Goal: Task Accomplishment & Management: Manage account settings

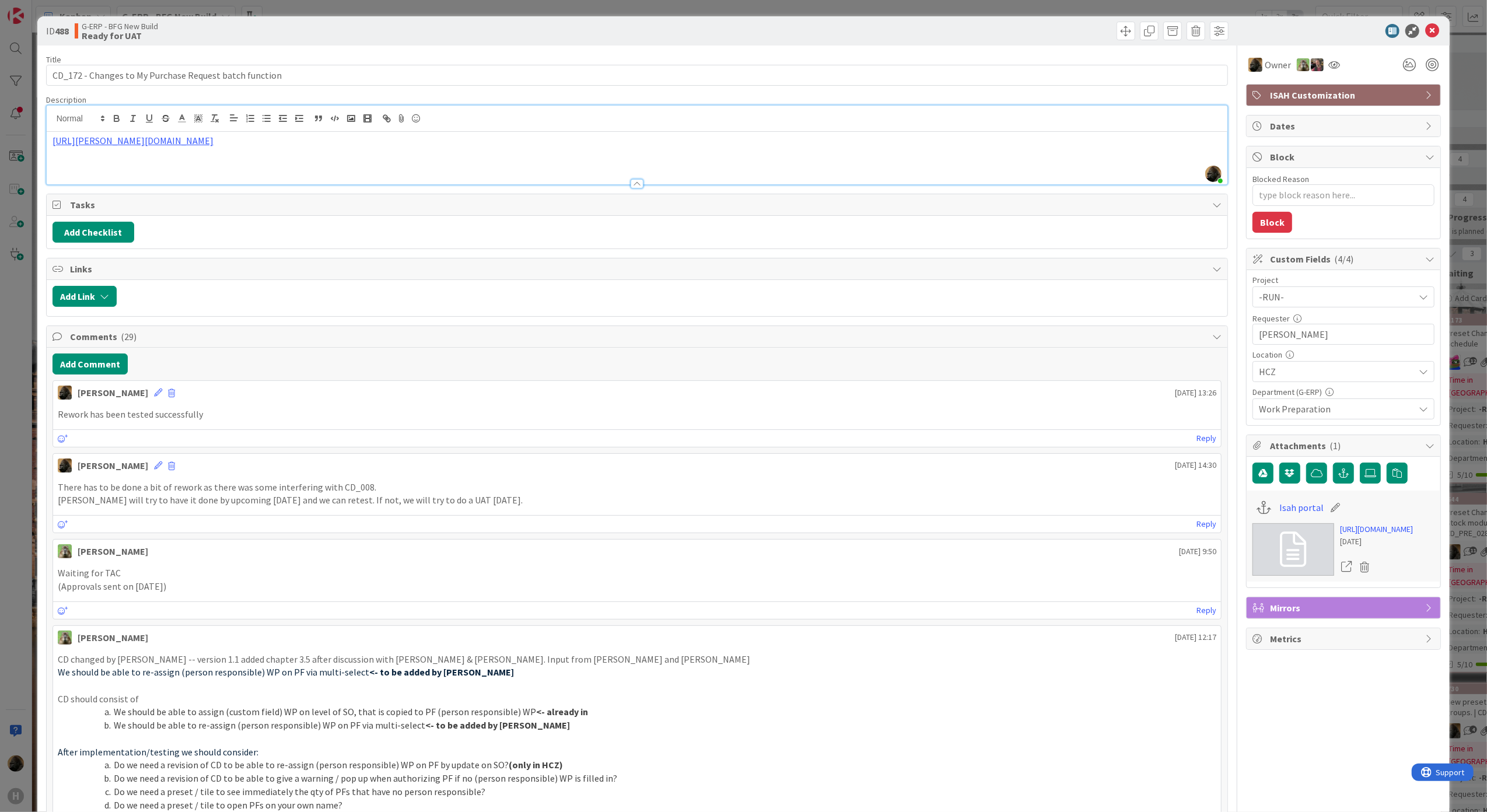
scroll to position [233, 448]
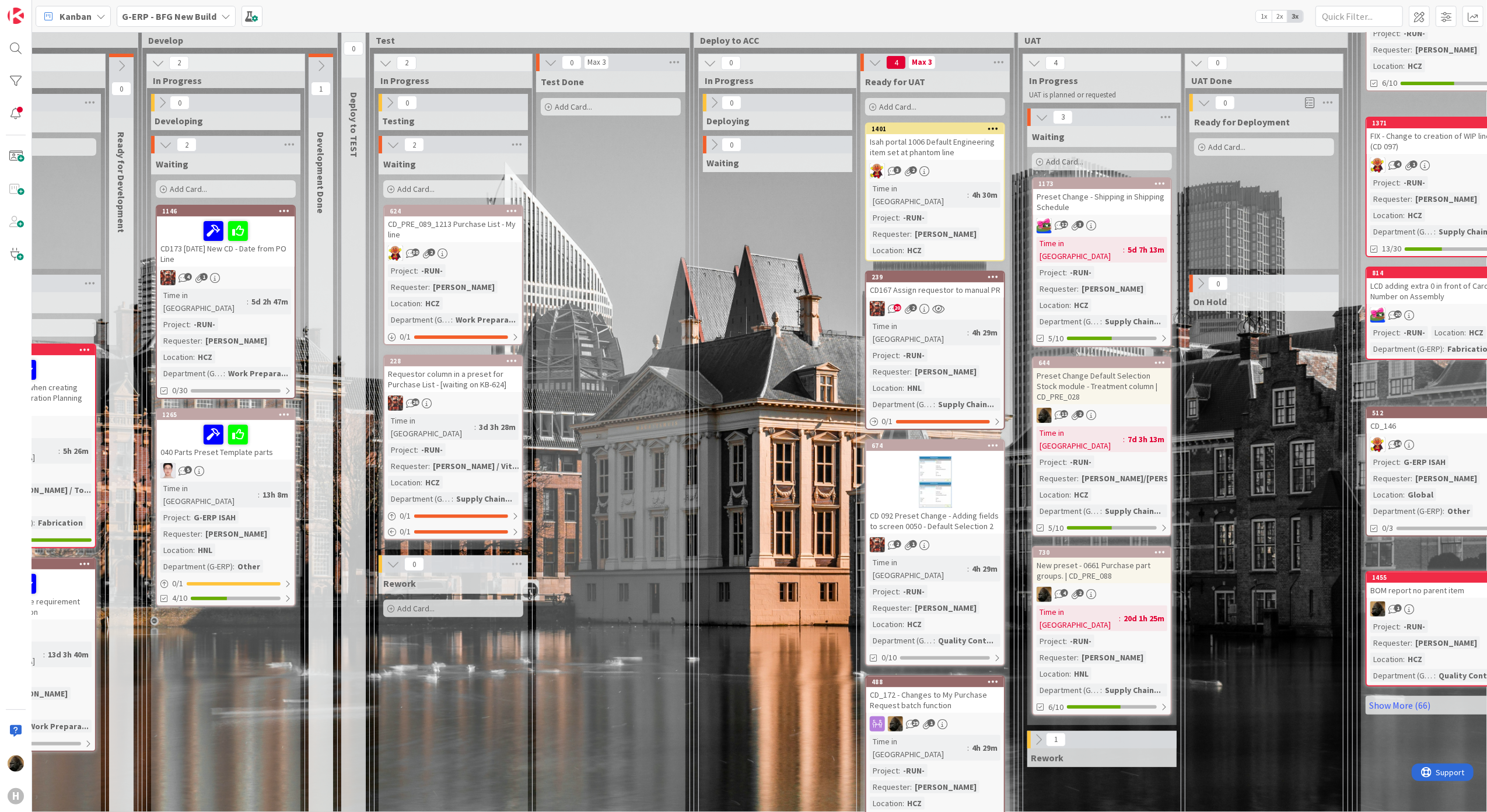
scroll to position [155, 409]
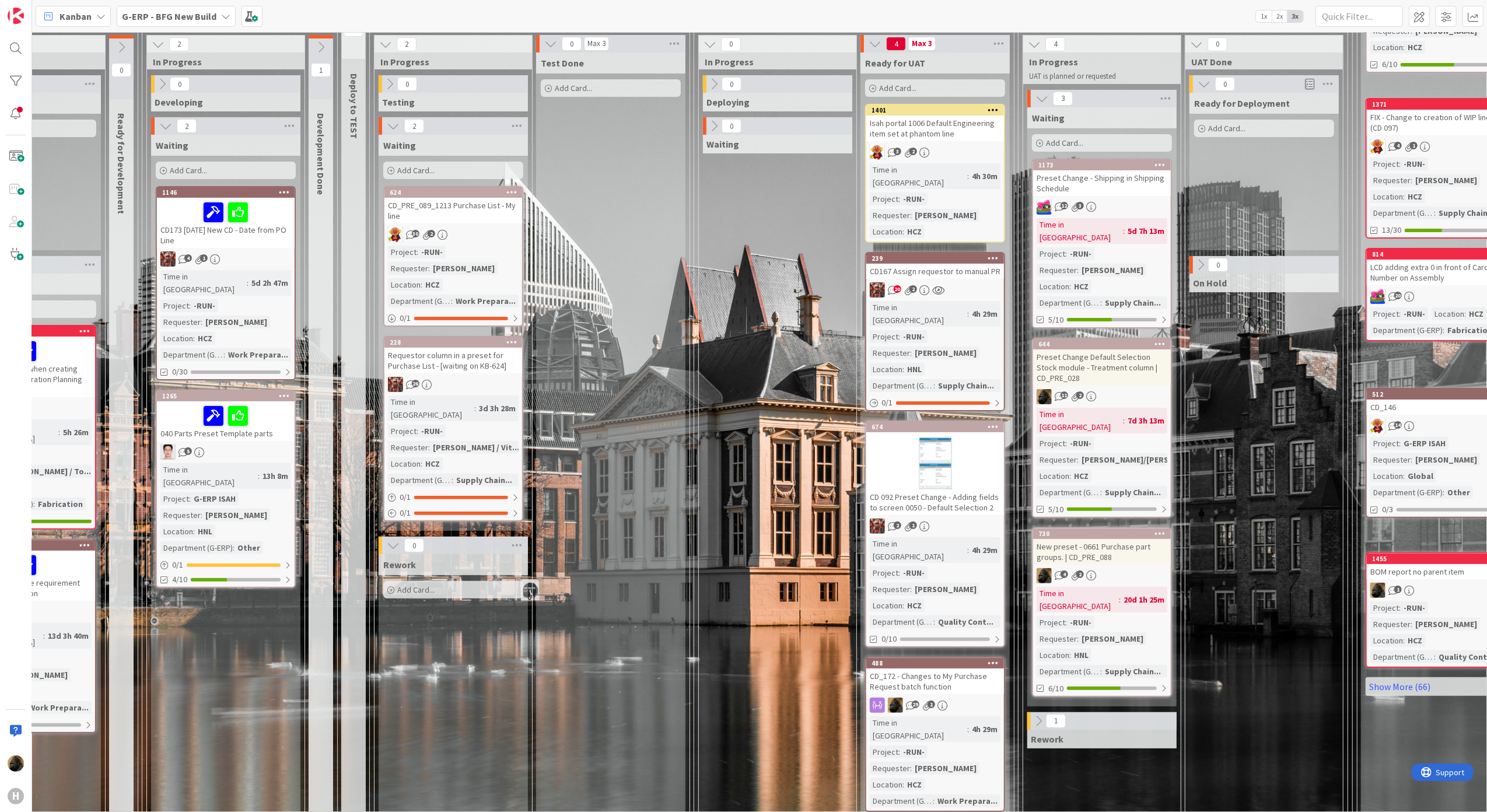
click at [1049, 714] on div "1" at bounding box center [1056, 721] width 20 height 14
click at [1035, 714] on icon at bounding box center [1038, 721] width 13 height 13
click at [1043, 714] on icon at bounding box center [1038, 721] width 13 height 13
click at [1262, 687] on div "0 Ready for Deployment Add Card... 0 On Hold" at bounding box center [1264, 447] width 153 height 745
click at [1036, 714] on icon at bounding box center [1038, 721] width 13 height 13
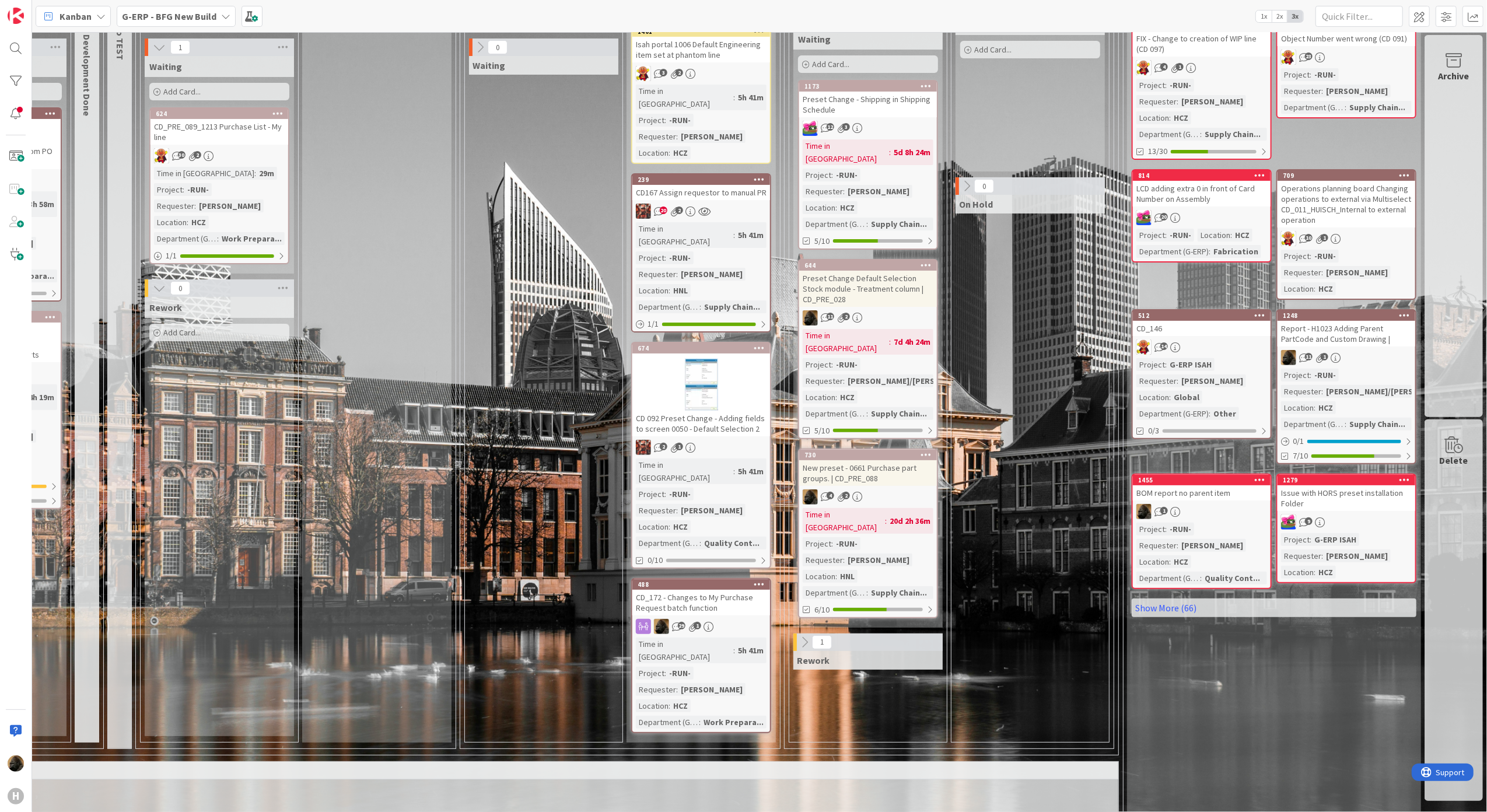
scroll to position [233, 659]
click at [795, 634] on div "1" at bounding box center [868, 643] width 149 height 18
click at [798, 636] on icon at bounding box center [805, 643] width 13 height 13
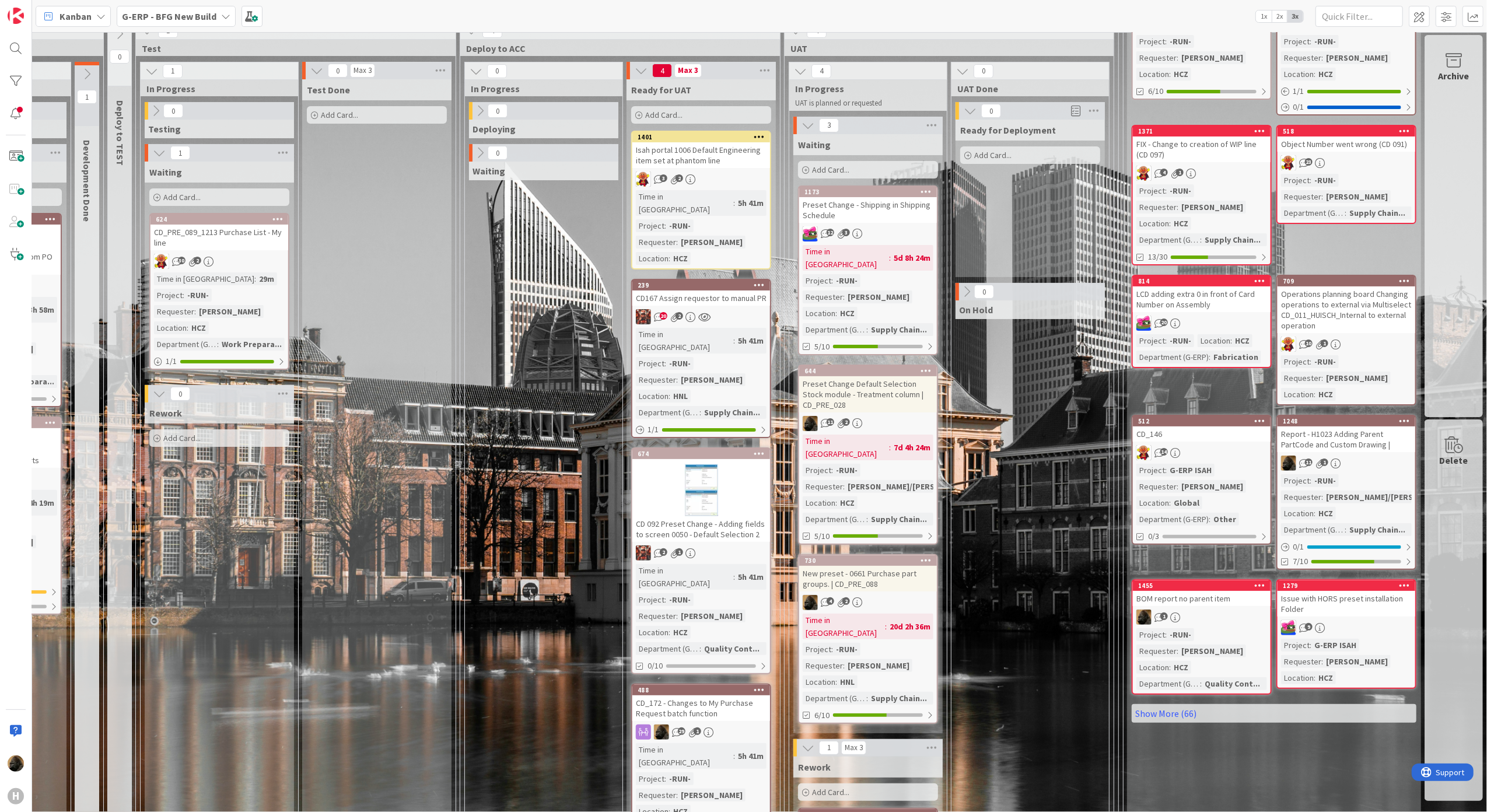
scroll to position [155, 659]
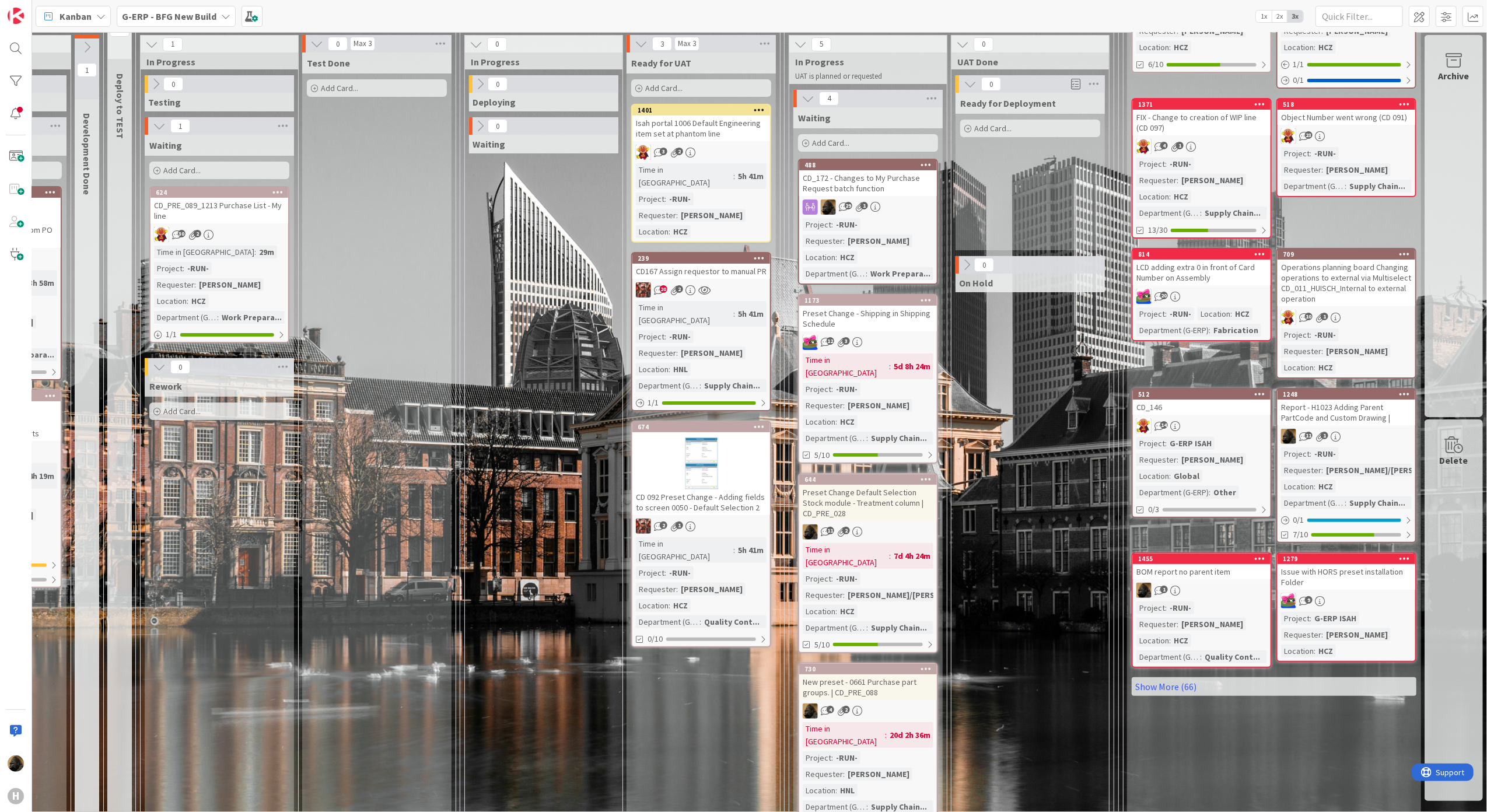
click at [850, 186] on div "CD_172 - Changes to My Purchase Request batch function" at bounding box center [868, 183] width 138 height 26
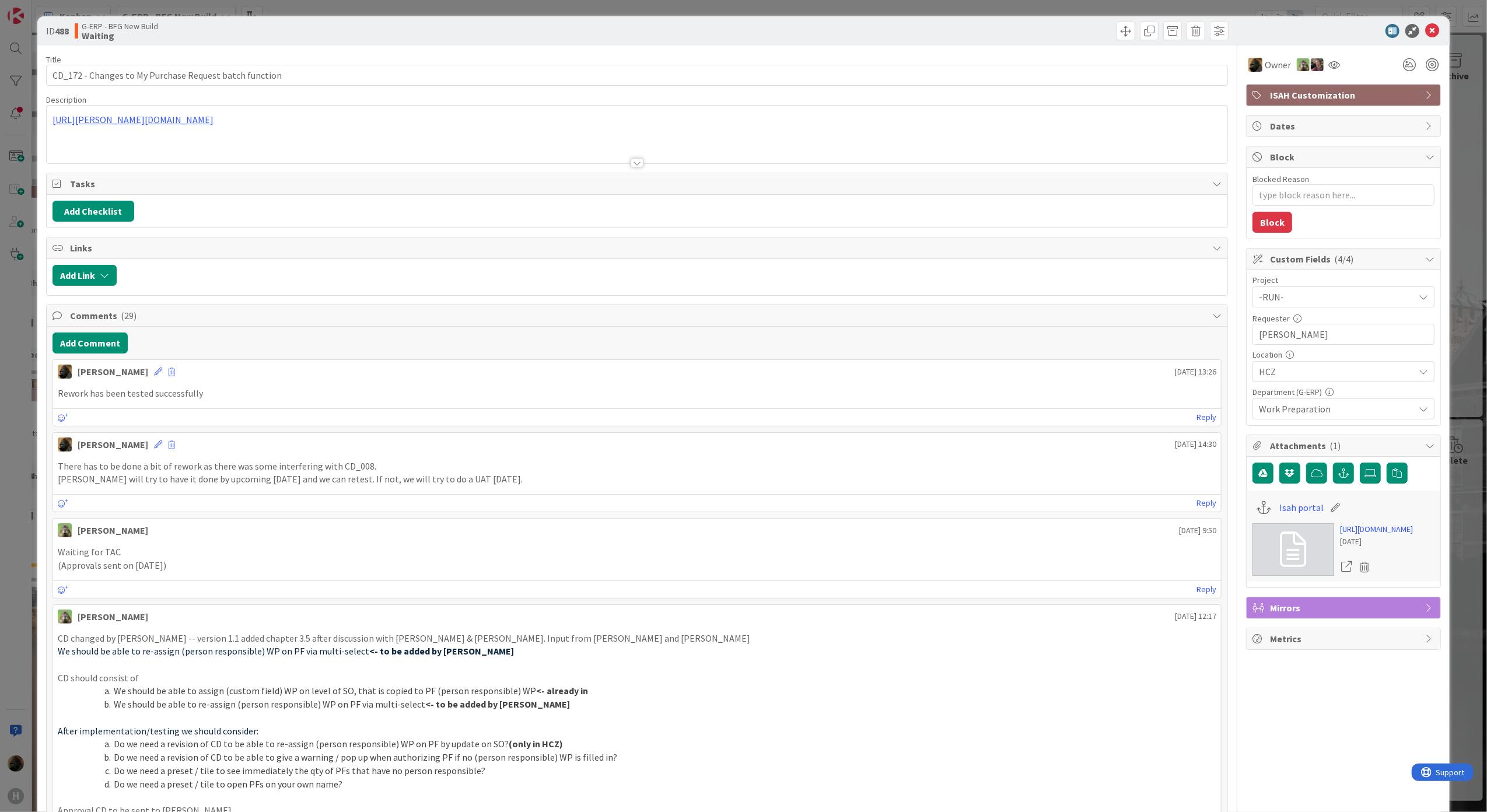
type textarea "x"
click at [102, 347] on button "Add Comment" at bounding box center [90, 343] width 75 height 21
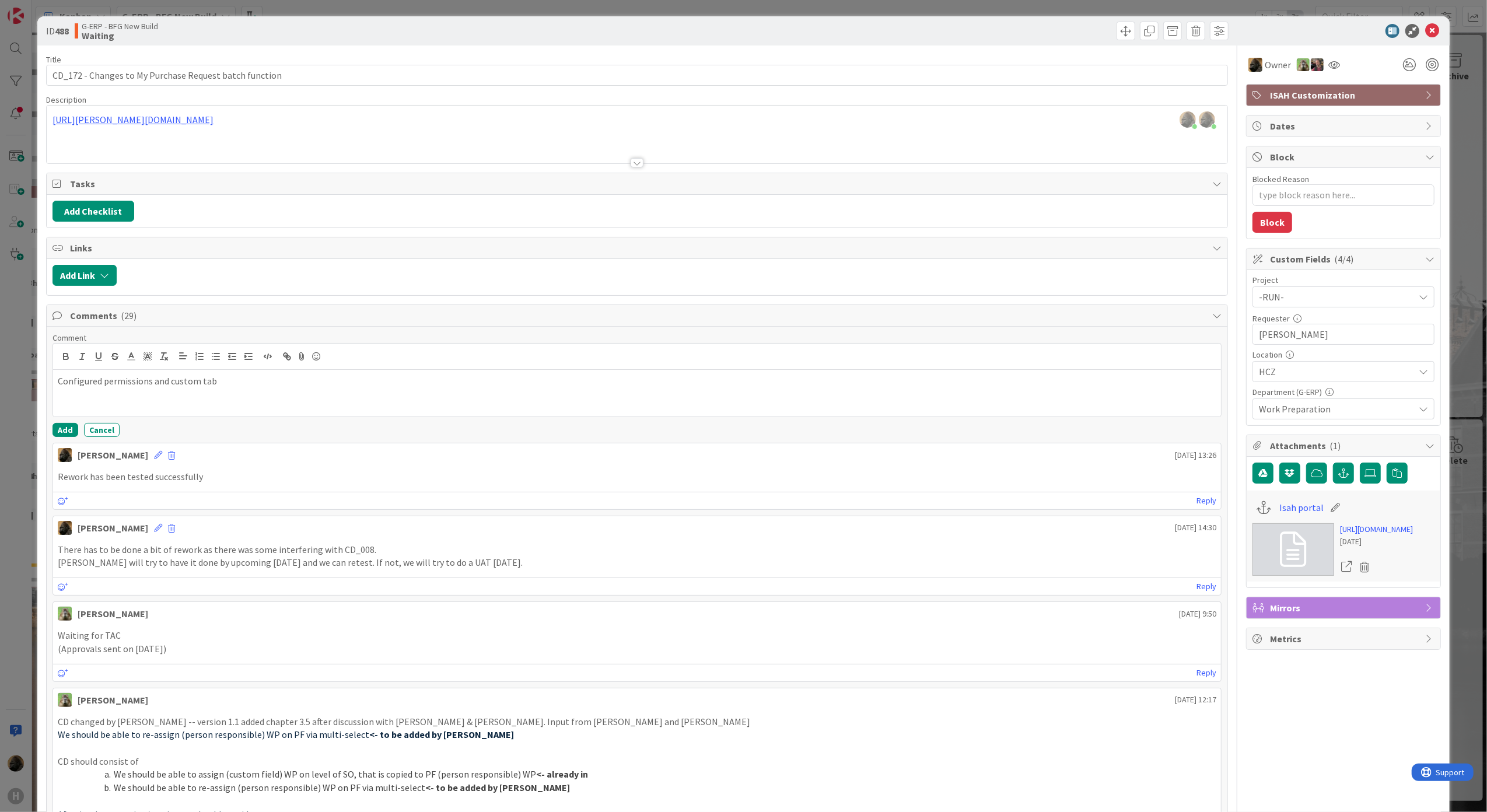
click at [635, 159] on div at bounding box center [637, 157] width 1182 height 13
click at [635, 162] on div at bounding box center [637, 163] width 13 height 9
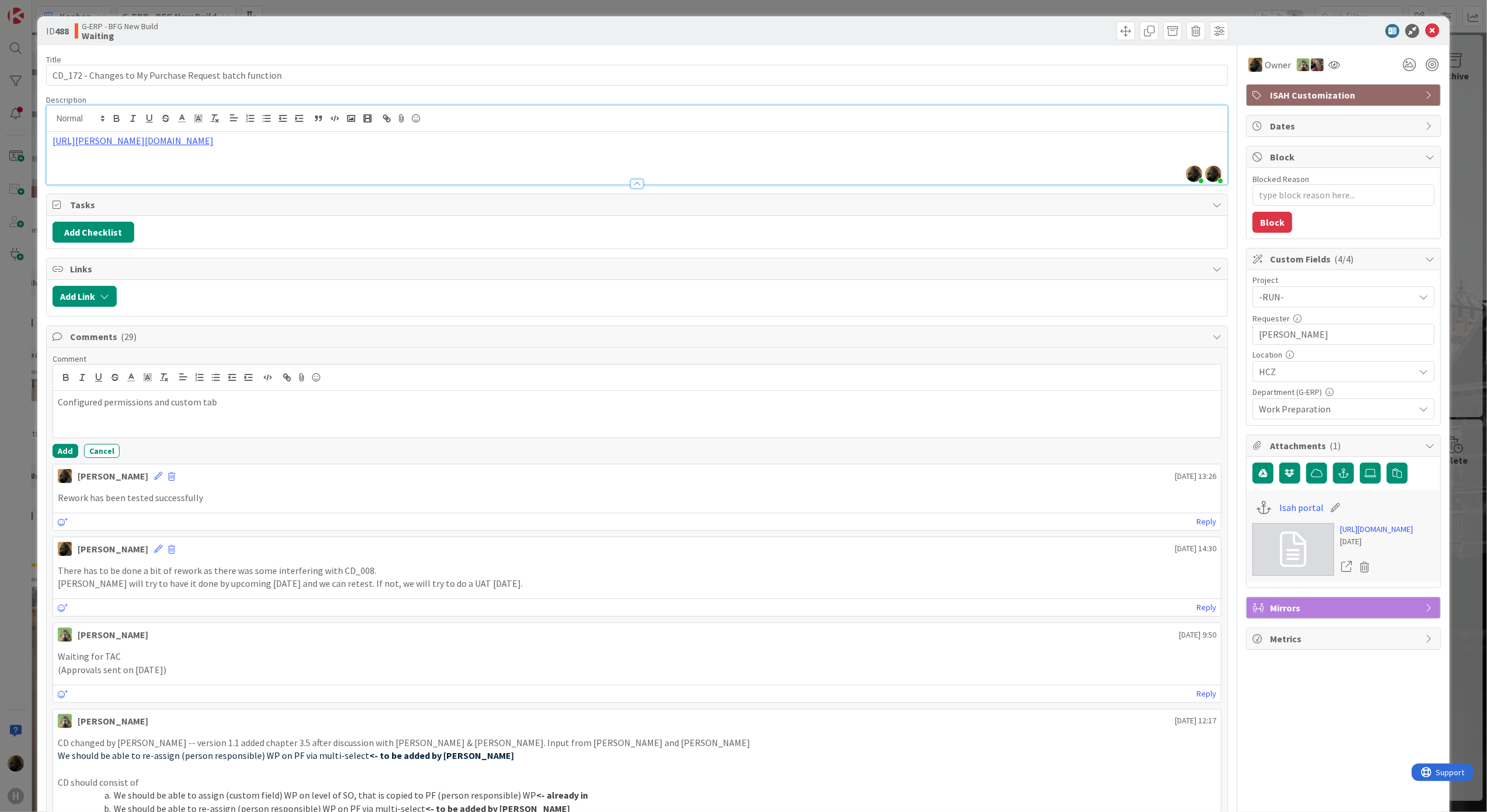
click at [534, 170] on div "[URL][PERSON_NAME][DOMAIN_NAME]" at bounding box center [637, 158] width 1181 height 53
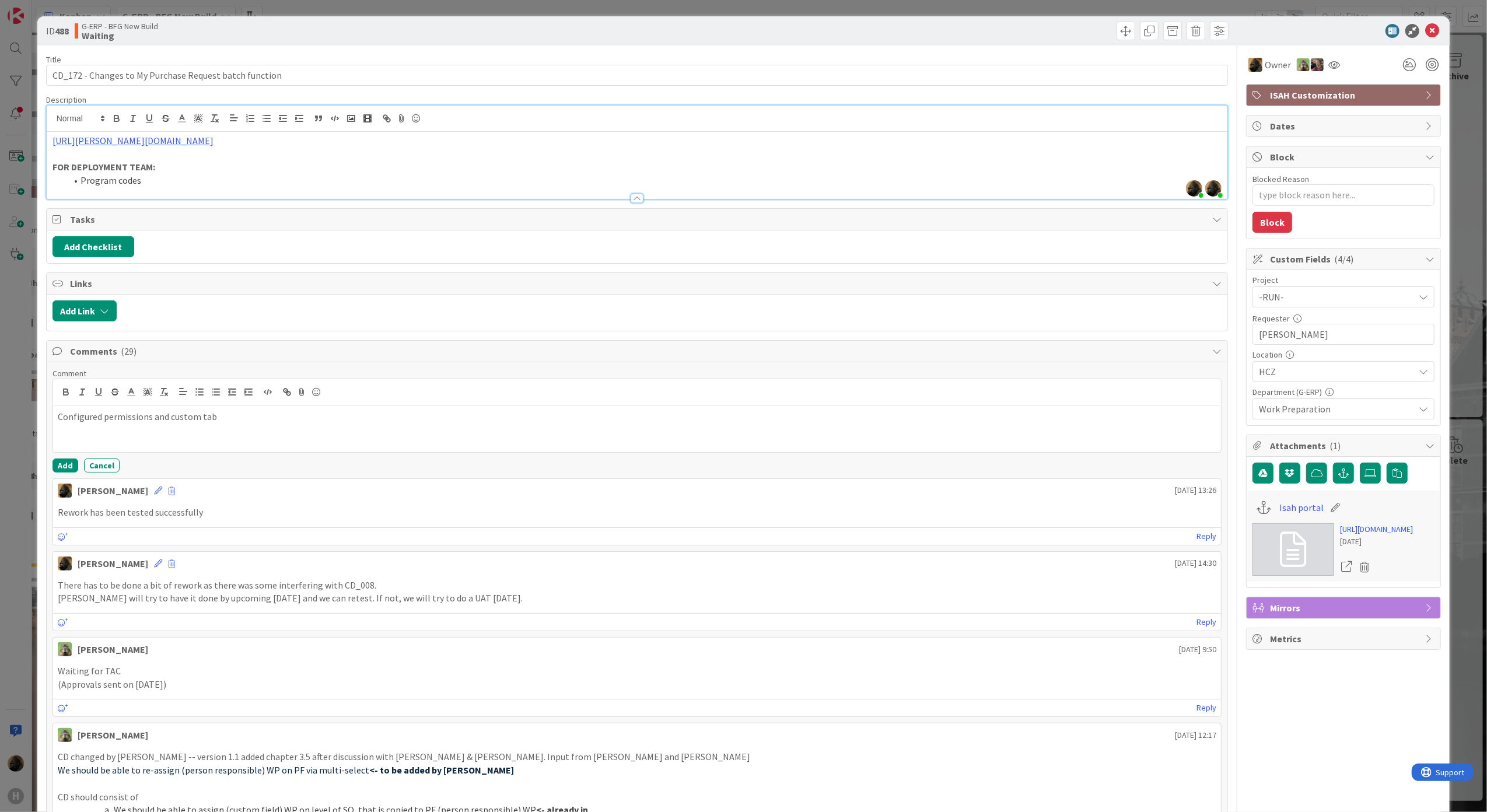
click at [172, 183] on li "Program codes" at bounding box center [644, 180] width 1156 height 13
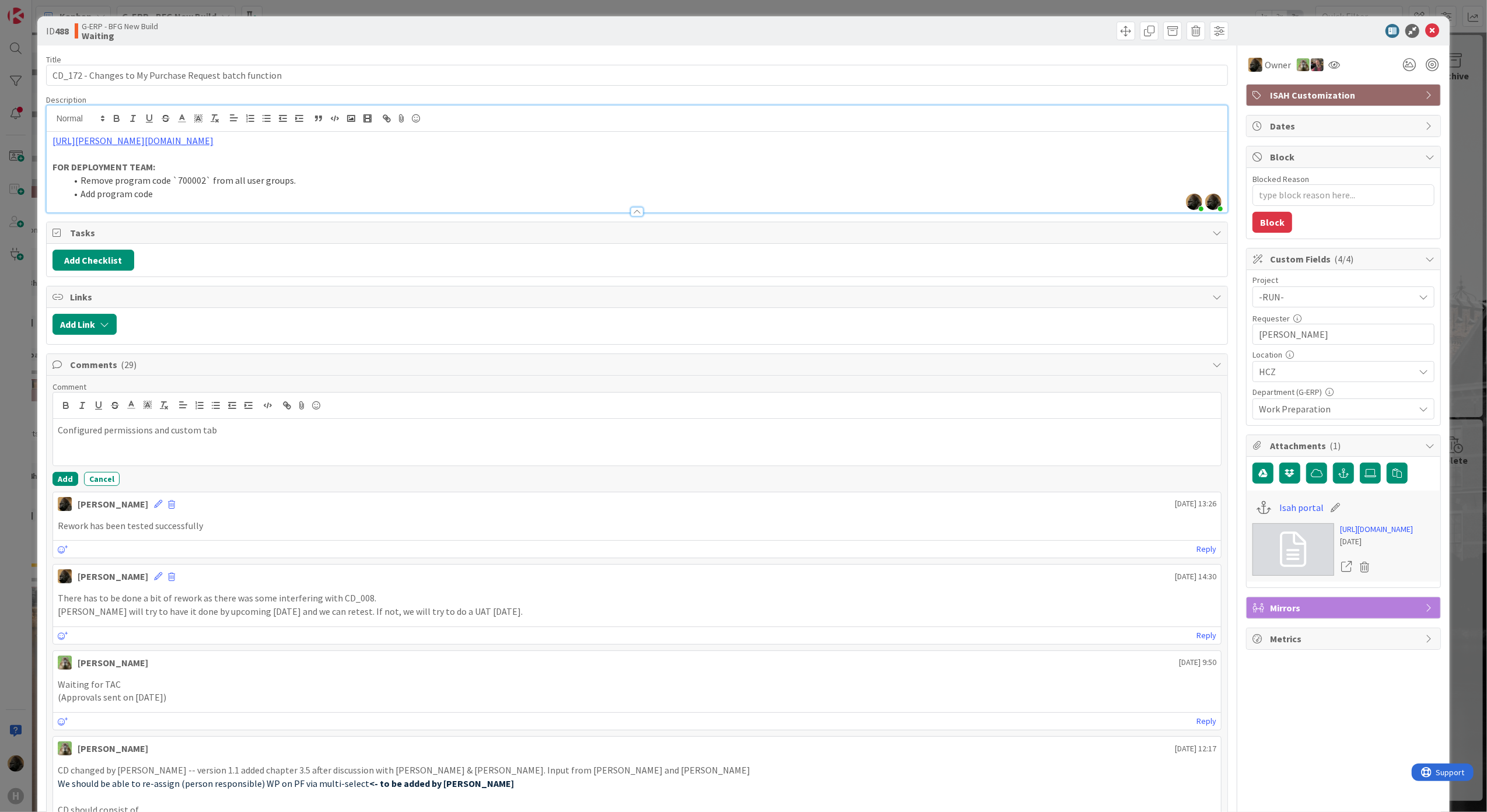
click at [186, 195] on li "Add program code" at bounding box center [644, 194] width 1156 height 13
click at [1425, 29] on icon at bounding box center [1432, 31] width 14 height 14
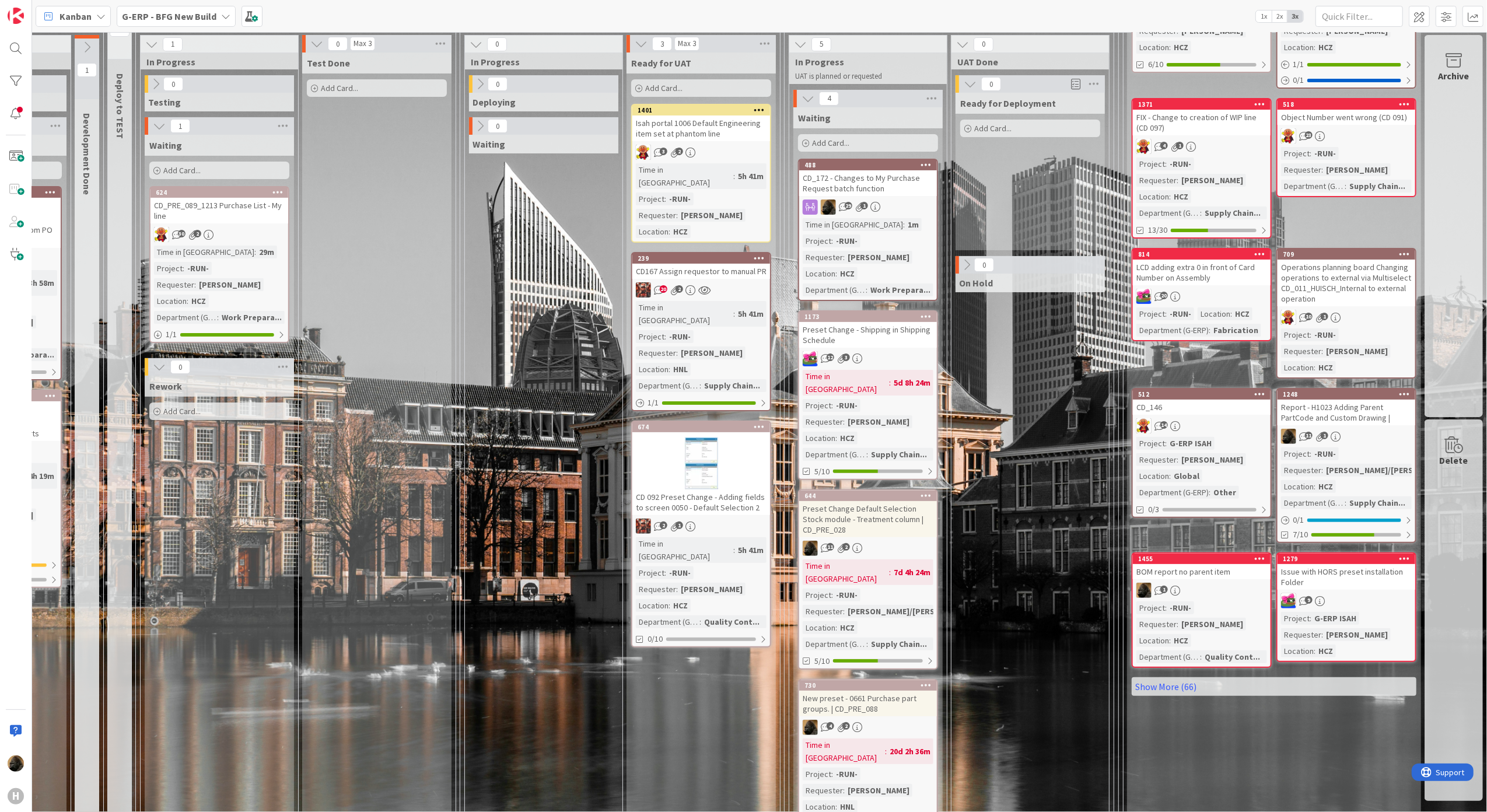
click at [477, 516] on div "0 Deploying 0 Waiting" at bounding box center [543, 595] width 153 height 1041
click at [817, 184] on div "CD_172 - Changes to My Purchase Request batch function" at bounding box center [868, 183] width 138 height 26
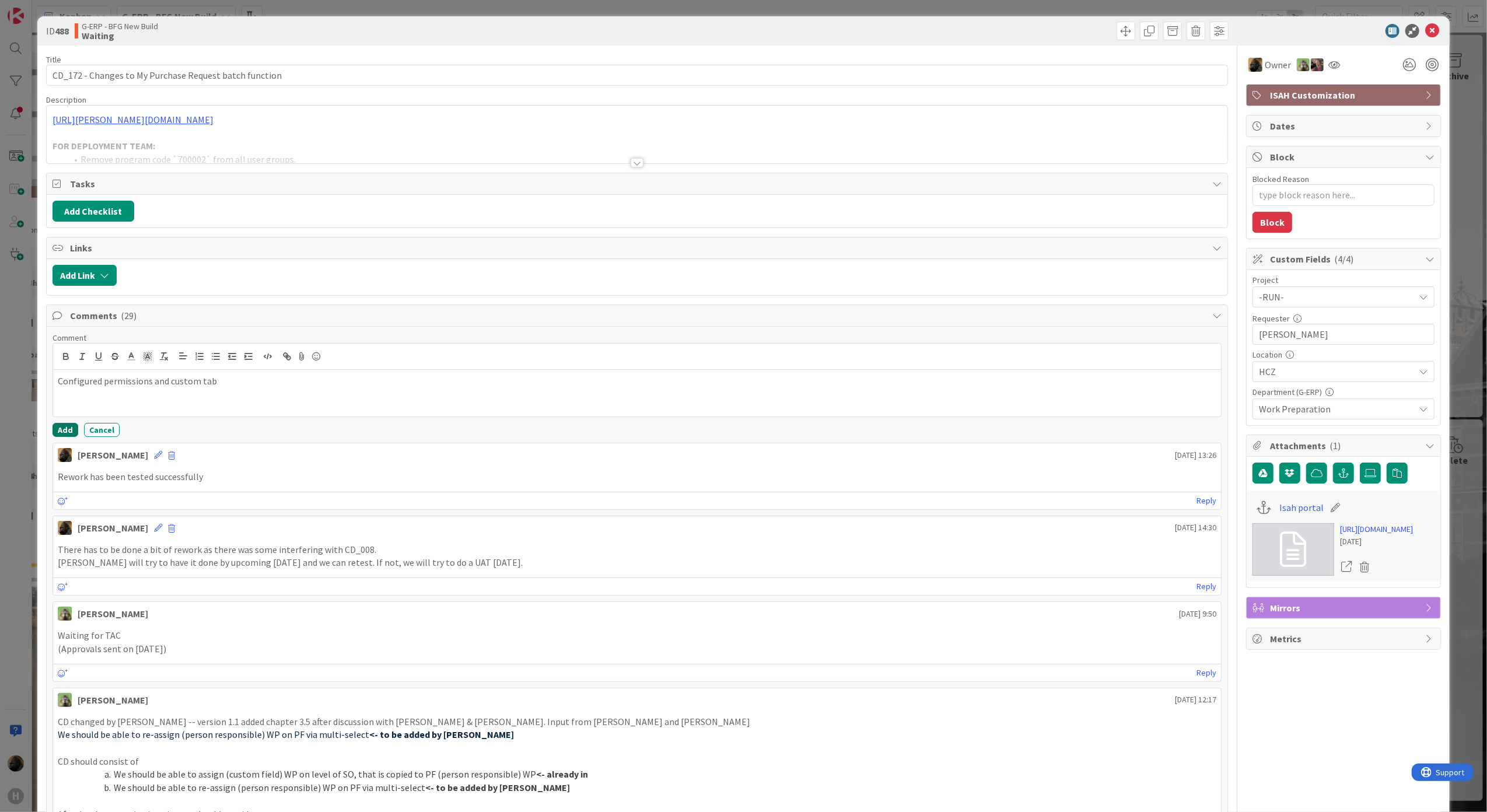
click at [56, 427] on button "Add" at bounding box center [66, 430] width 26 height 14
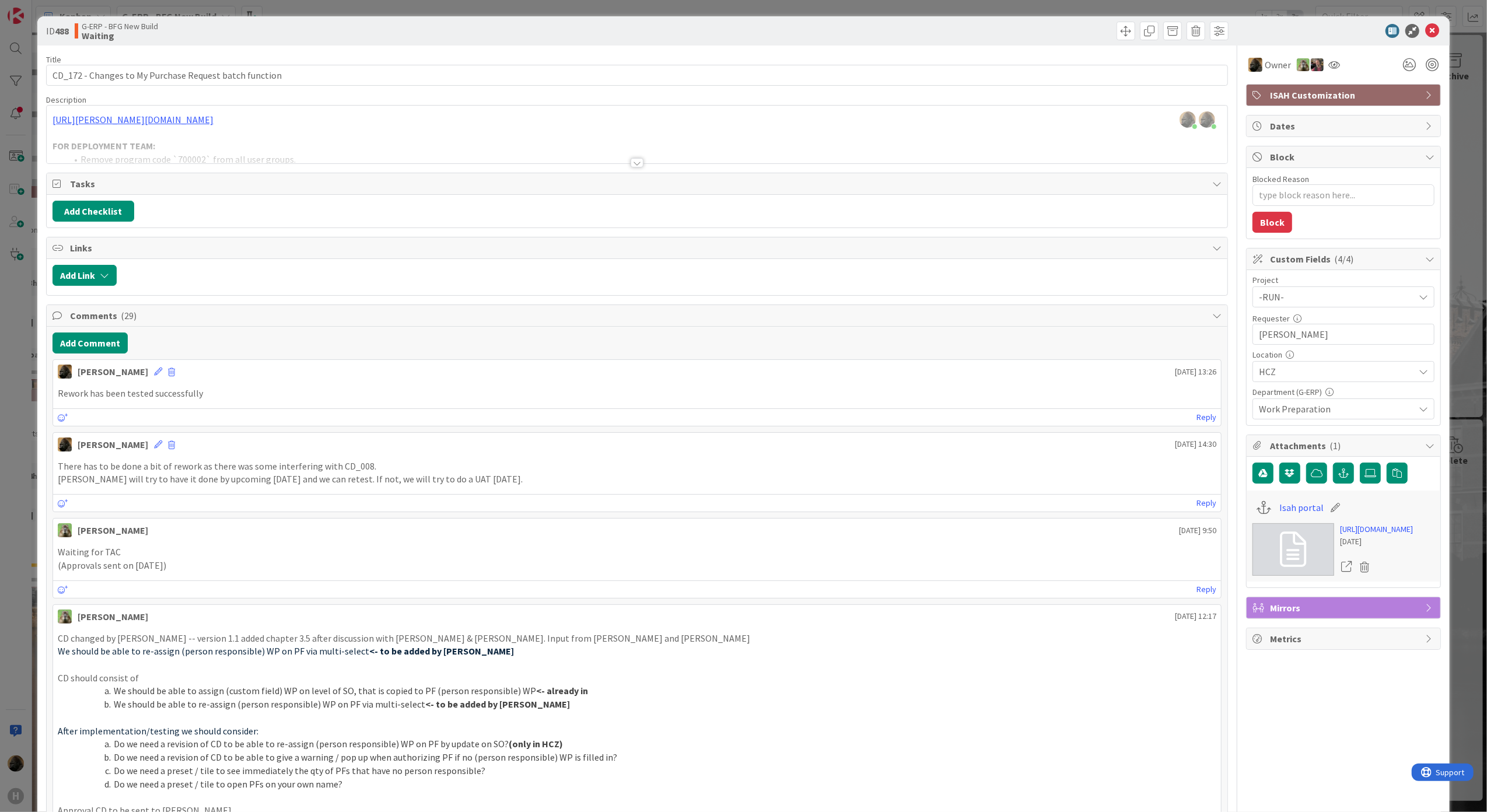
click at [26, 501] on div "ID 488 G-ERP - BFG New Build Waiting Title 54 / 128 CD_172 - Changes to My Purc…" at bounding box center [743, 406] width 1487 height 812
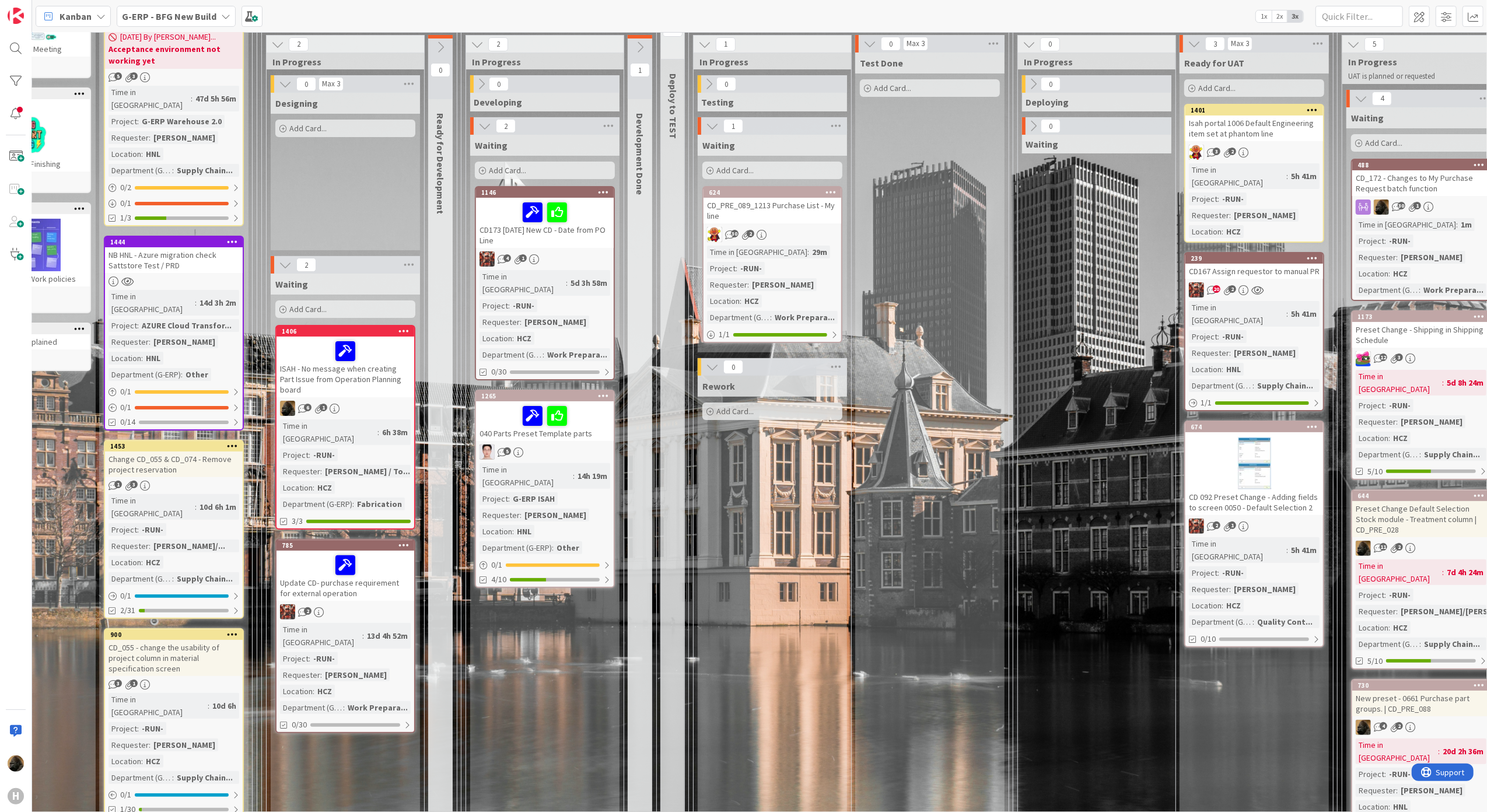
scroll to position [155, 94]
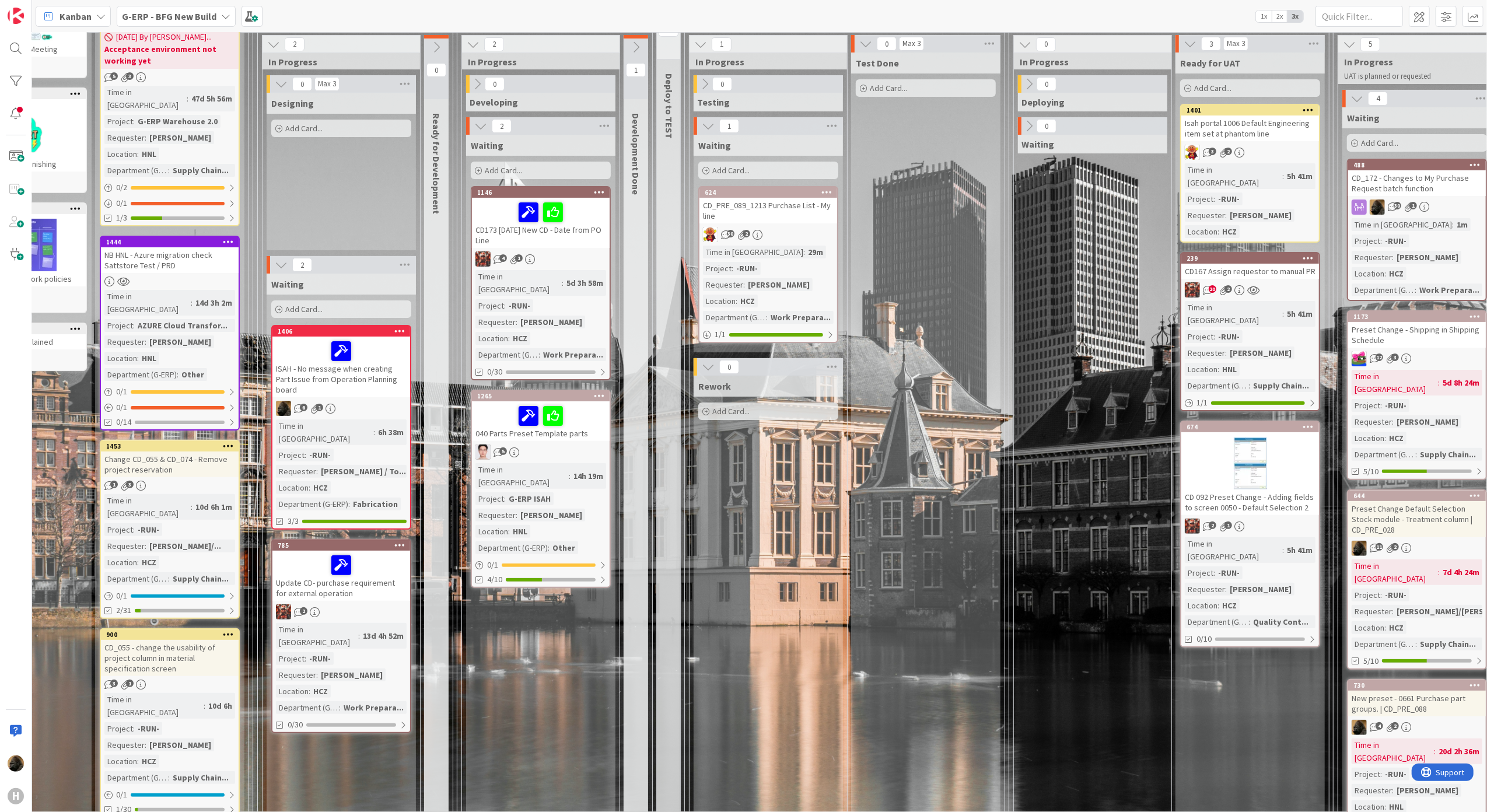
click at [541, 669] on div "Waiting Add Card... 1146 CD173 26.8.25 New CD - Date from PO Line 4 1 Time in C…" at bounding box center [541, 622] width 149 height 976
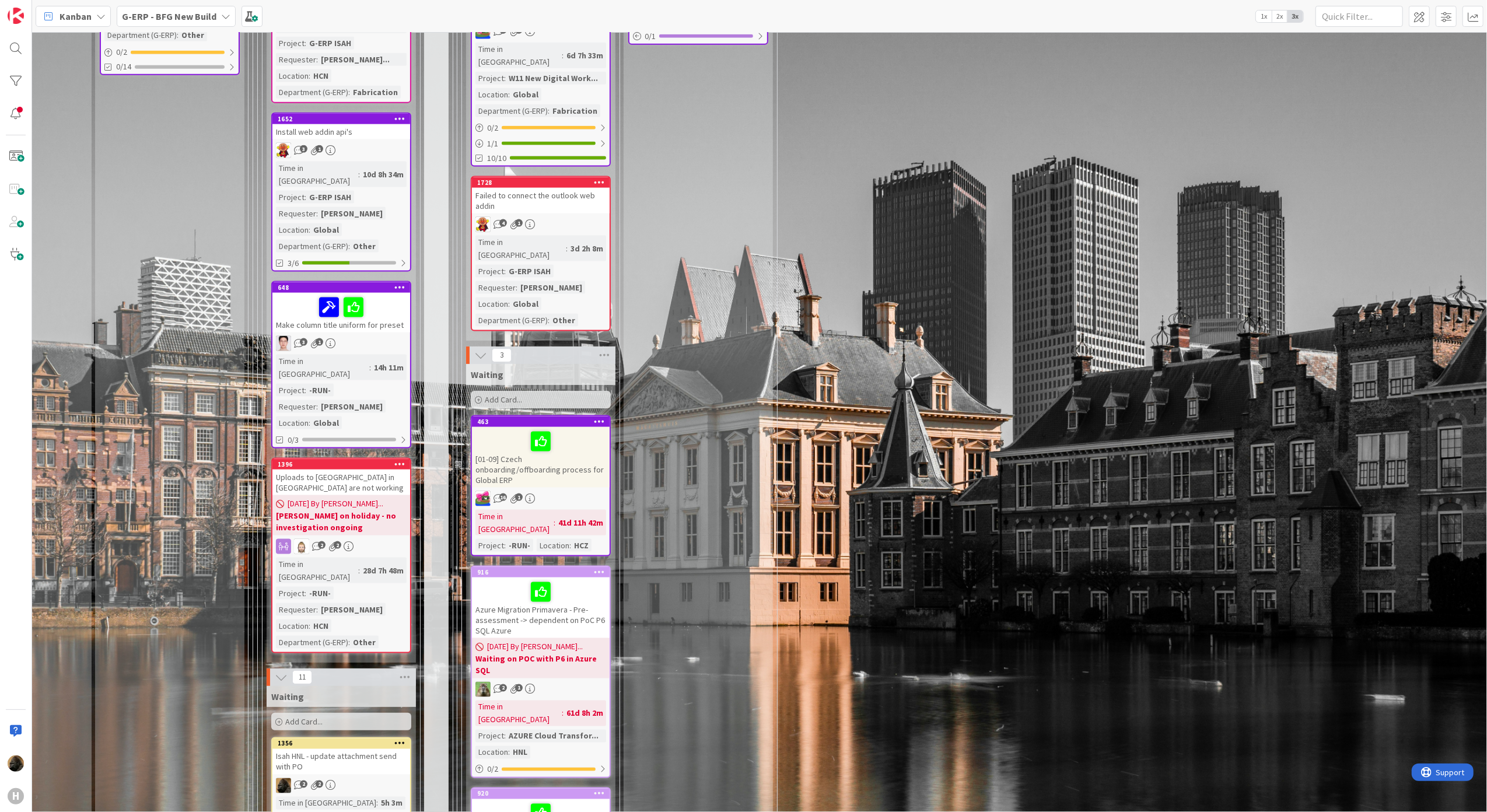
scroll to position [1788, 94]
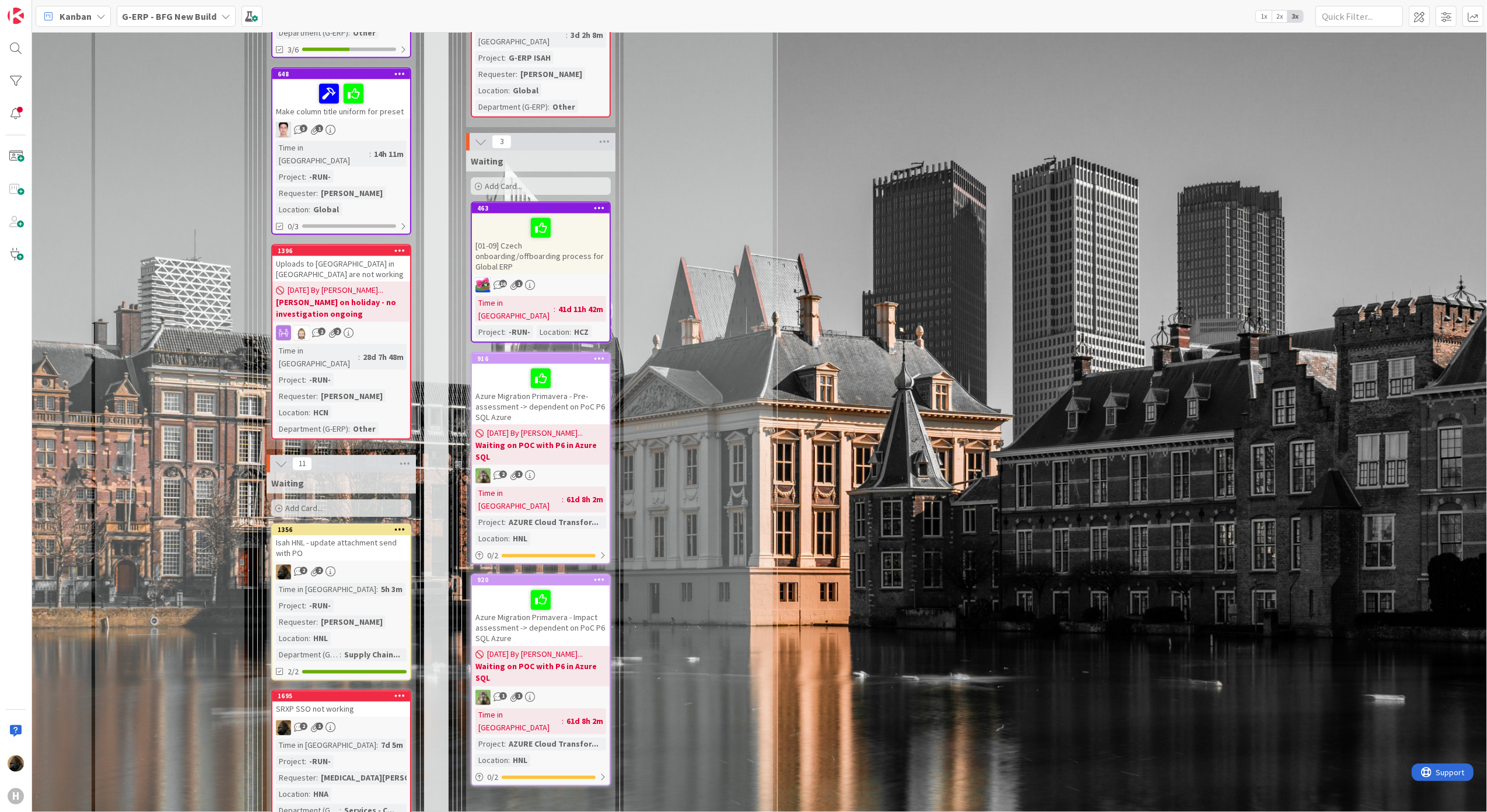
click at [329, 535] on div "Isah HNL - update attachment send with PO" at bounding box center [341, 548] width 138 height 26
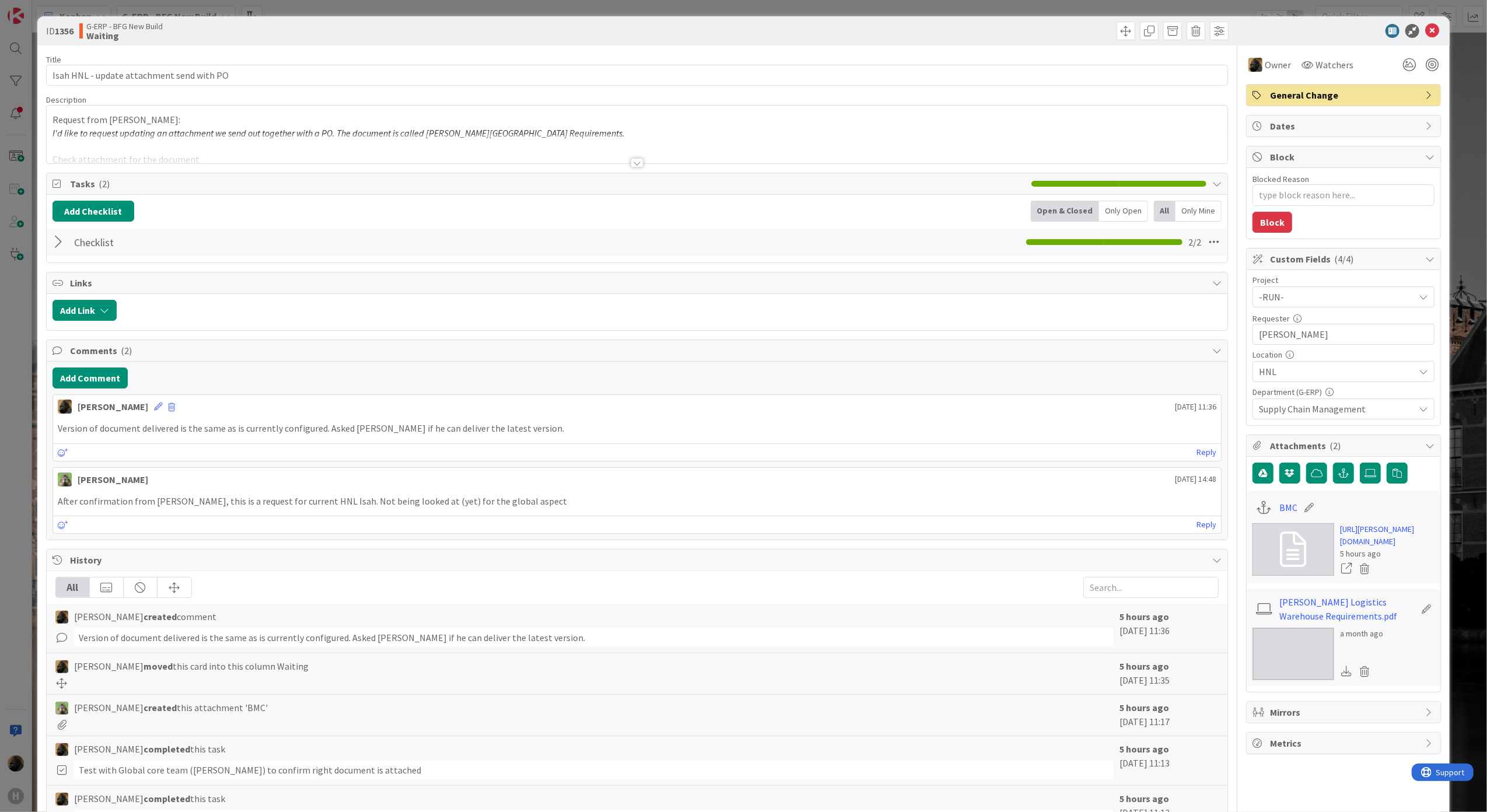
type textarea "x"
click at [105, 382] on button "Add Comment" at bounding box center [90, 378] width 75 height 21
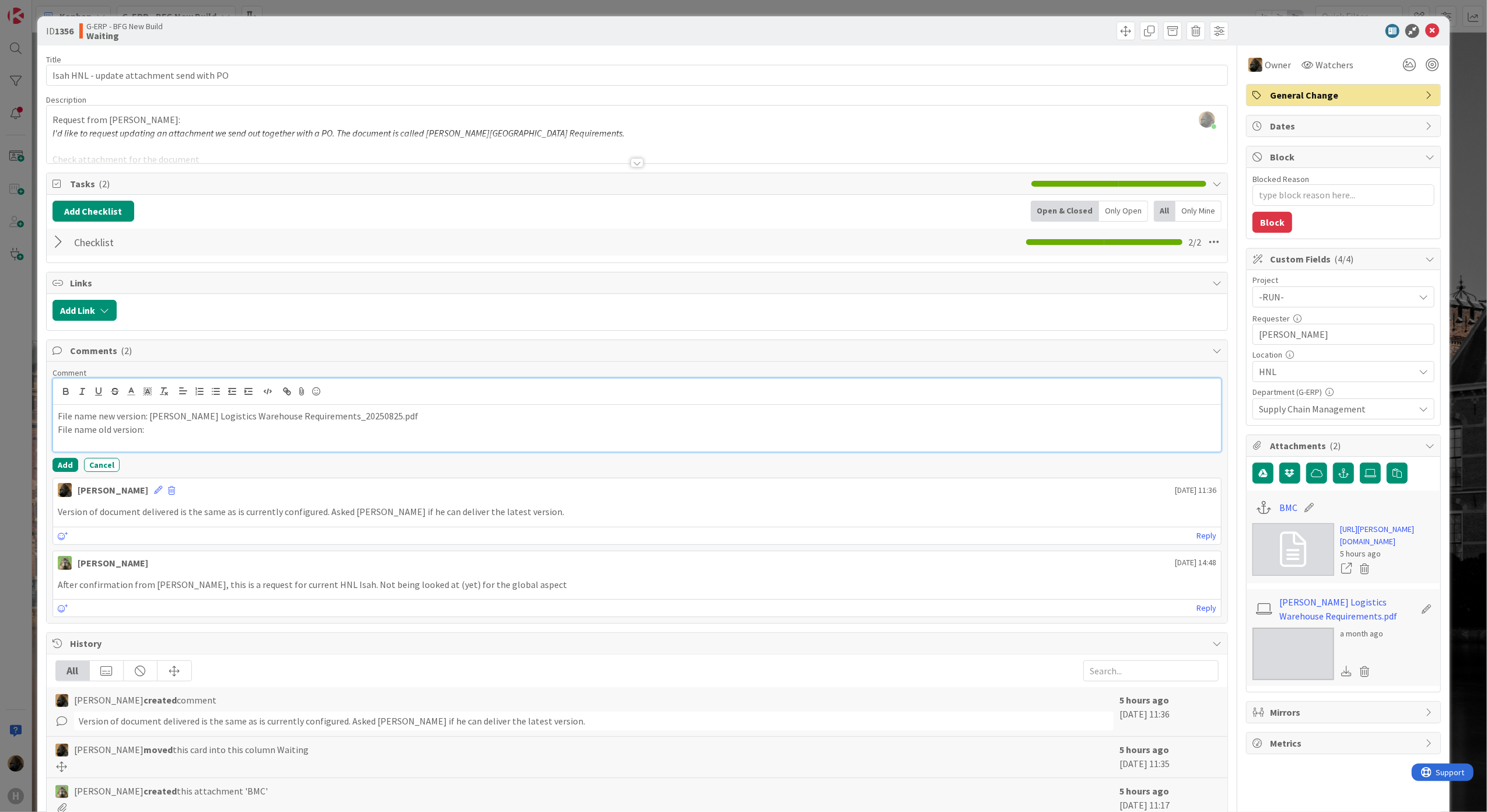
click at [360, 436] on p "File name old version:" at bounding box center [637, 429] width 1159 height 13
click at [57, 467] on button "Add" at bounding box center [66, 465] width 26 height 14
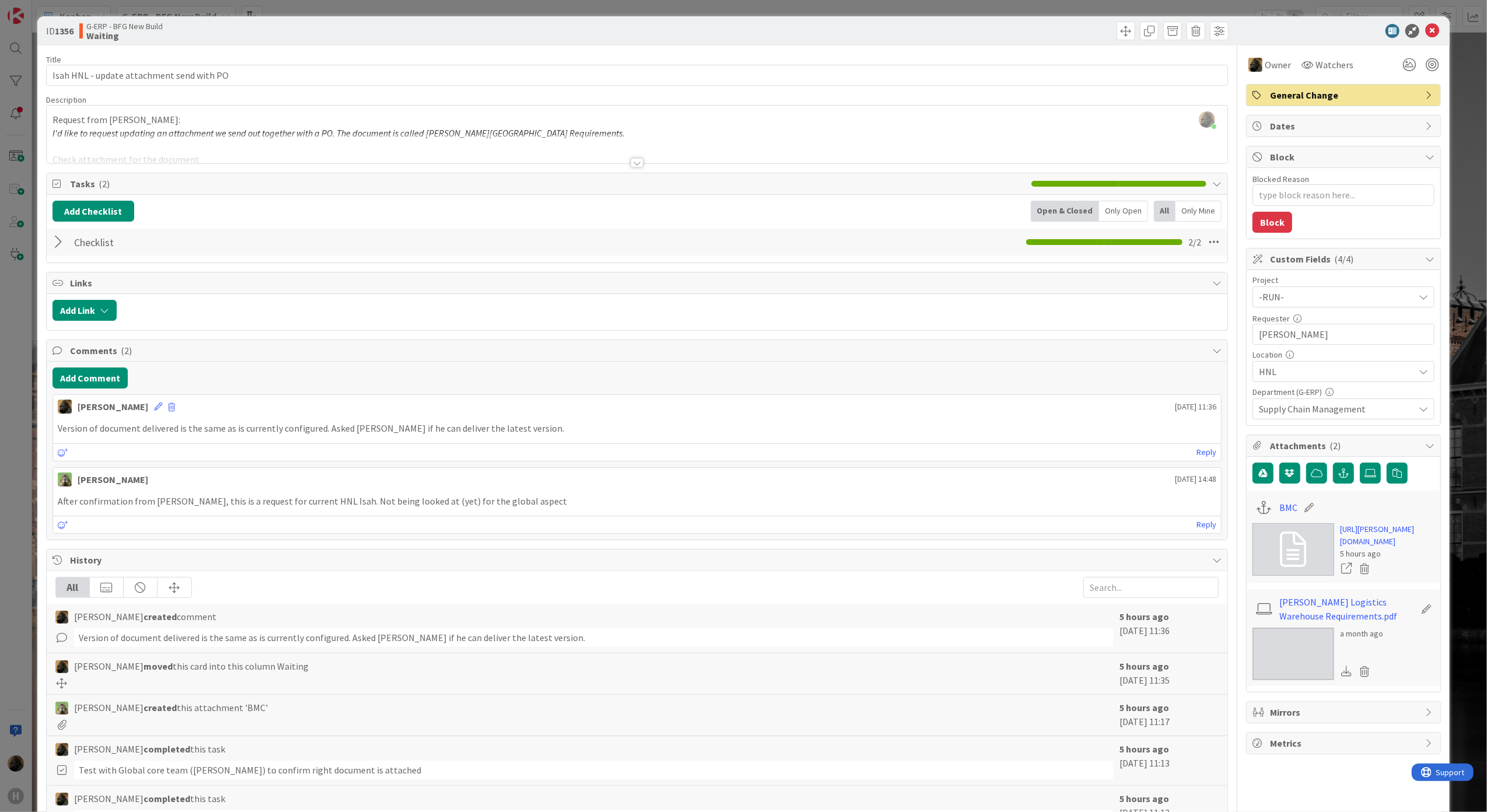
type textarea "x"
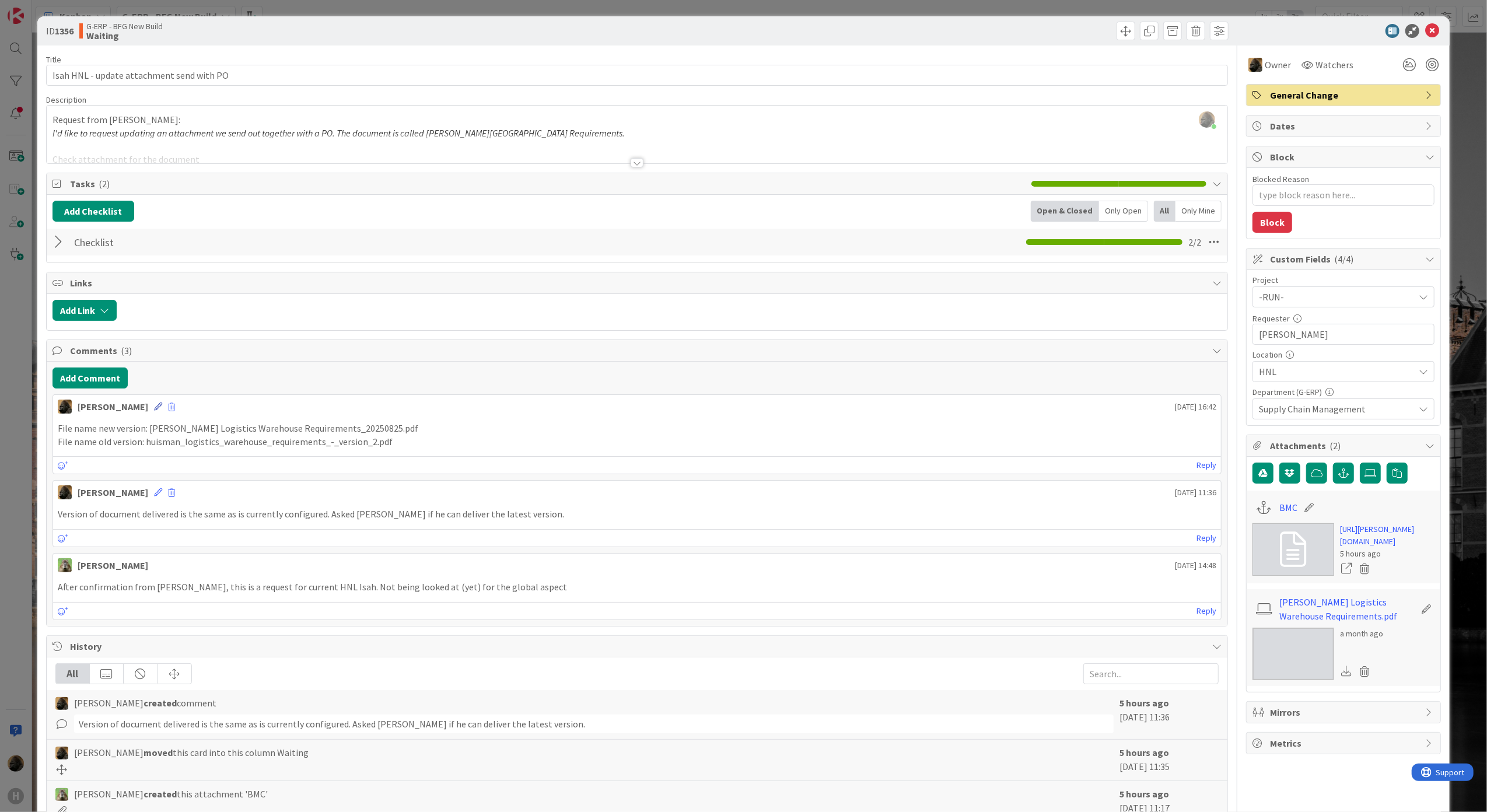
click at [154, 409] on icon at bounding box center [158, 406] width 8 height 8
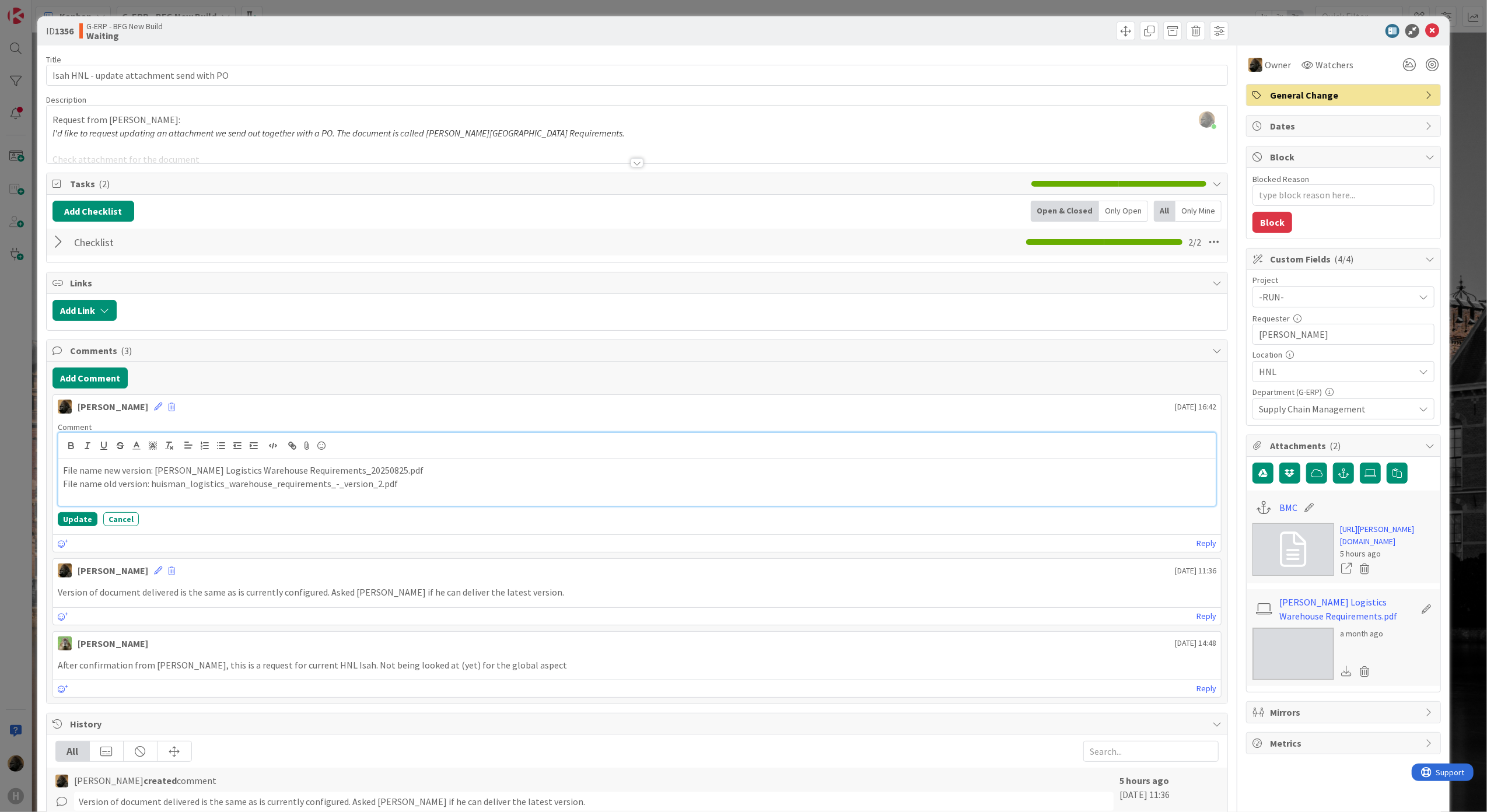
click at [400, 491] on p "File name old version: huisman_logistics_warehouse_requirements_-_version_2.pdf" at bounding box center [637, 484] width 1148 height 13
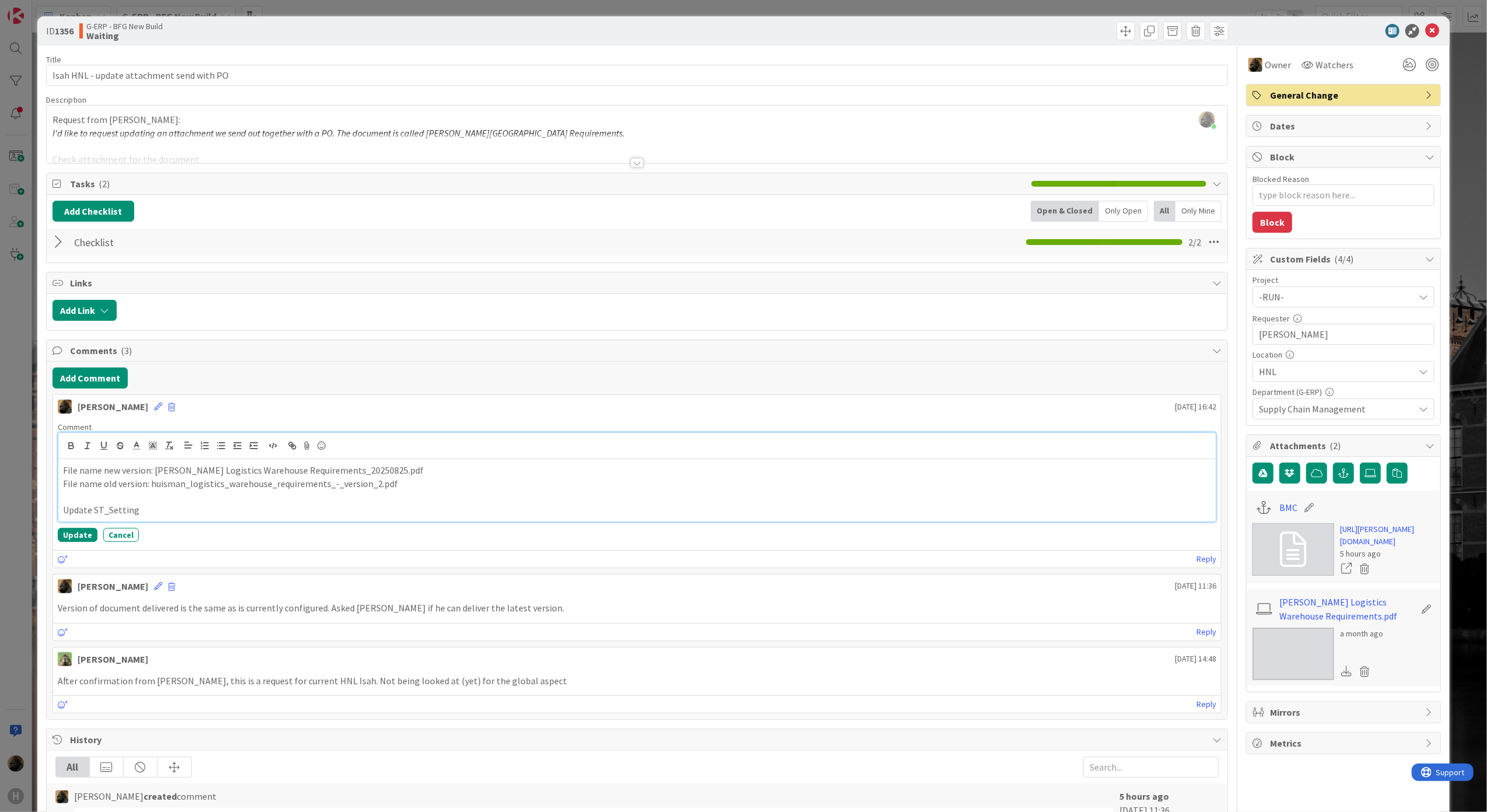
click at [214, 517] on p "Update ST_Setting" at bounding box center [637, 510] width 1148 height 13
click at [172, 522] on div "File name new version: Huisman Logistics Warehouse Requirements_20250825.pdf Fi…" at bounding box center [637, 490] width 1158 height 63
click at [179, 527] on div "Comment File name new version: Huisman Logistics Warehouse Requirements_2025082…" at bounding box center [637, 481] width 1168 height 129
click at [175, 514] on p "Update ST_Setting" at bounding box center [637, 510] width 1148 height 13
click at [78, 539] on button "Update" at bounding box center [78, 535] width 40 height 14
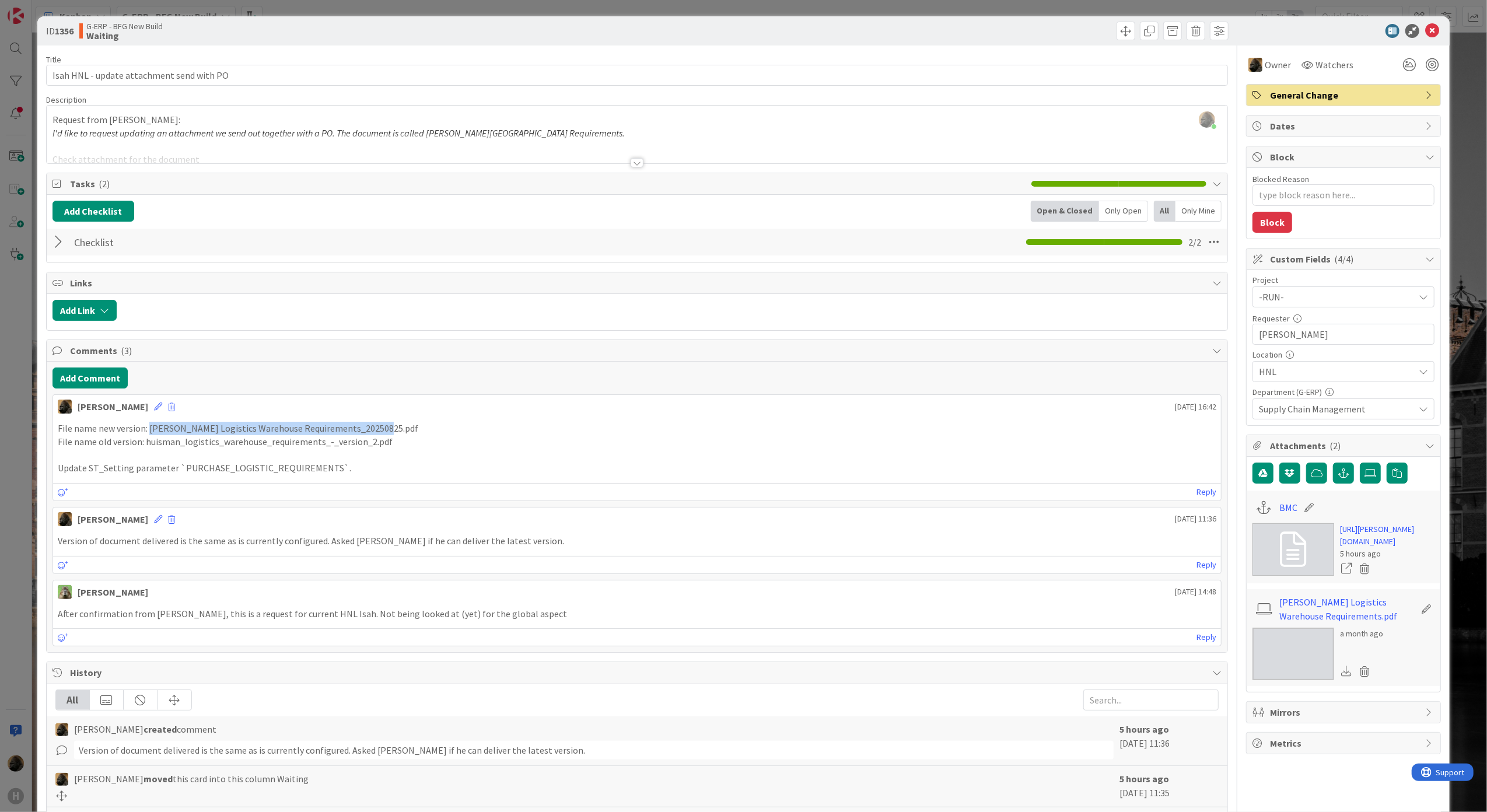
drag, startPoint x: 389, startPoint y: 430, endPoint x: 151, endPoint y: 434, distance: 238.0
click at [151, 434] on p "File name new version: Huisman Logistics Warehouse Requirements_20250825.pdf" at bounding box center [637, 428] width 1159 height 13
copy p "Huisman Logistics Warehouse Requirements_20250825.pdf"
click at [1425, 33] on icon at bounding box center [1432, 31] width 14 height 14
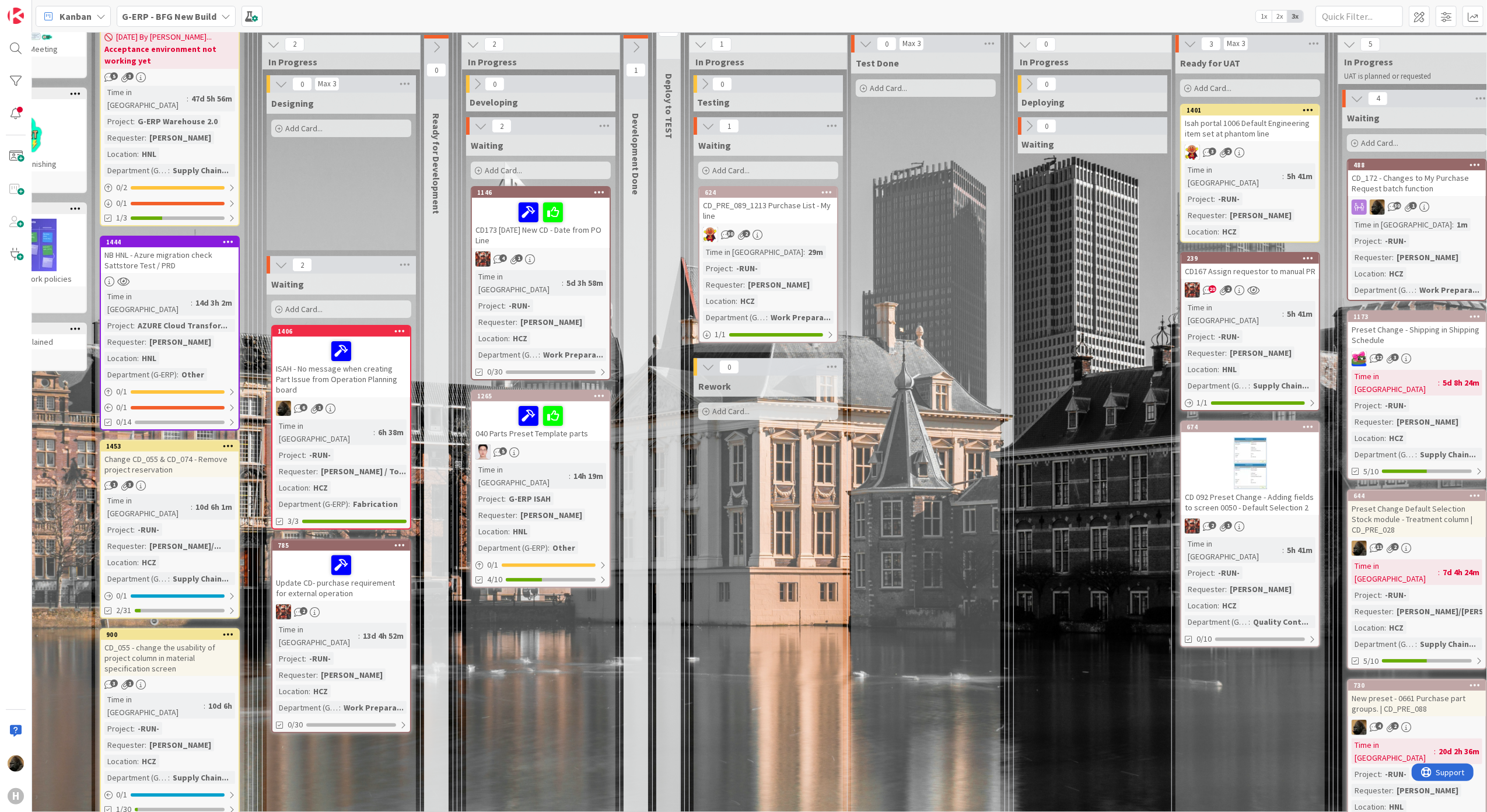
drag, startPoint x: 845, startPoint y: 399, endPoint x: 731, endPoint y: 674, distance: 297.7
click at [731, 674] on div "Rework Add Card..." at bounding box center [768, 743] width 149 height 735
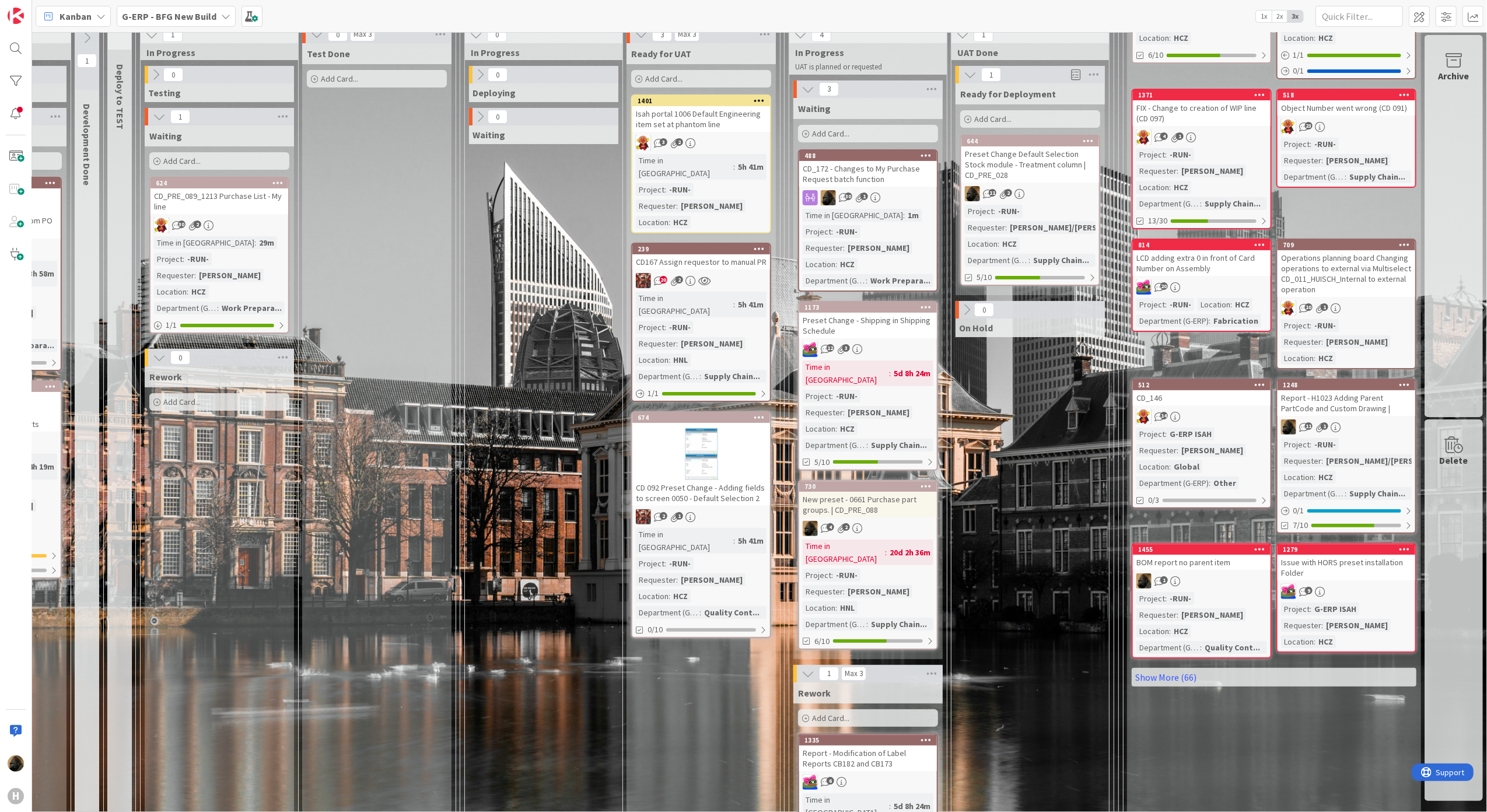
scroll to position [132, 659]
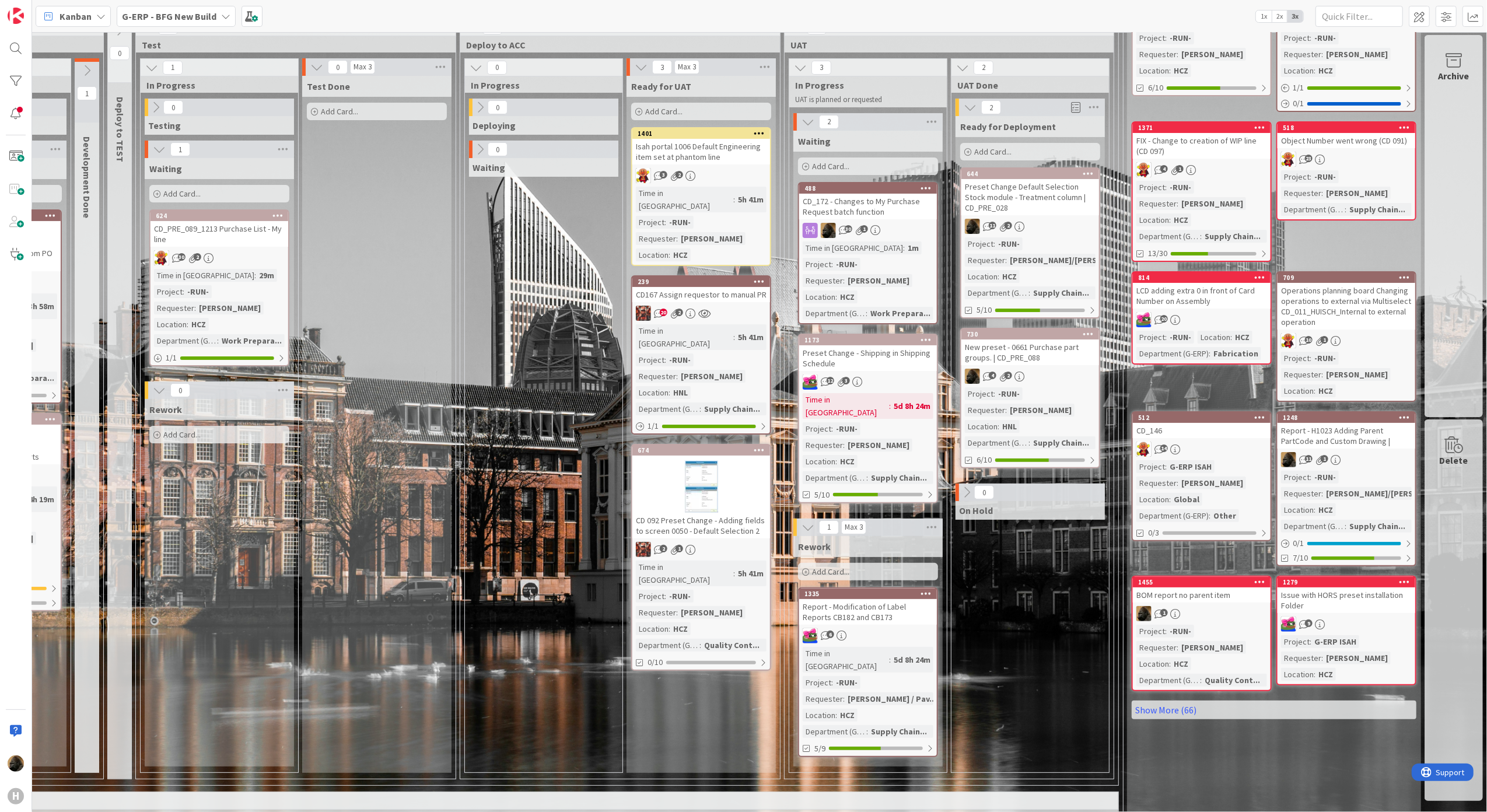
click at [1032, 600] on div "2 Ready for Deployment Add Card... 644 Preset Change Default Selection Stock mo…" at bounding box center [1030, 435] width 153 height 673
click at [515, 542] on div "0 Deploying 0 Waiting" at bounding box center [543, 435] width 153 height 673
click at [864, 216] on div "CD_172 - Changes to My Purchase Request batch function" at bounding box center [868, 207] width 138 height 26
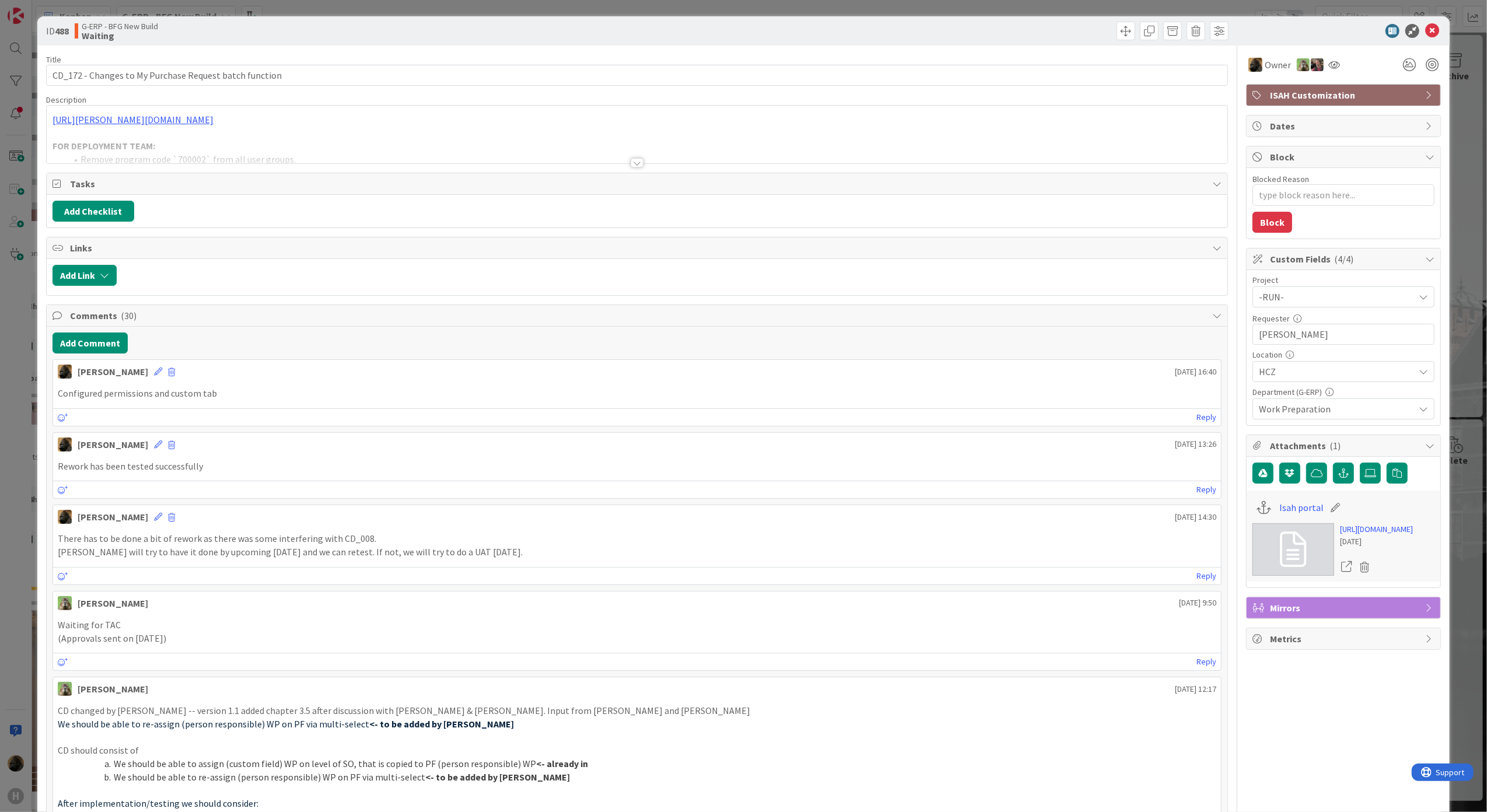
click at [631, 162] on div at bounding box center [637, 163] width 13 height 9
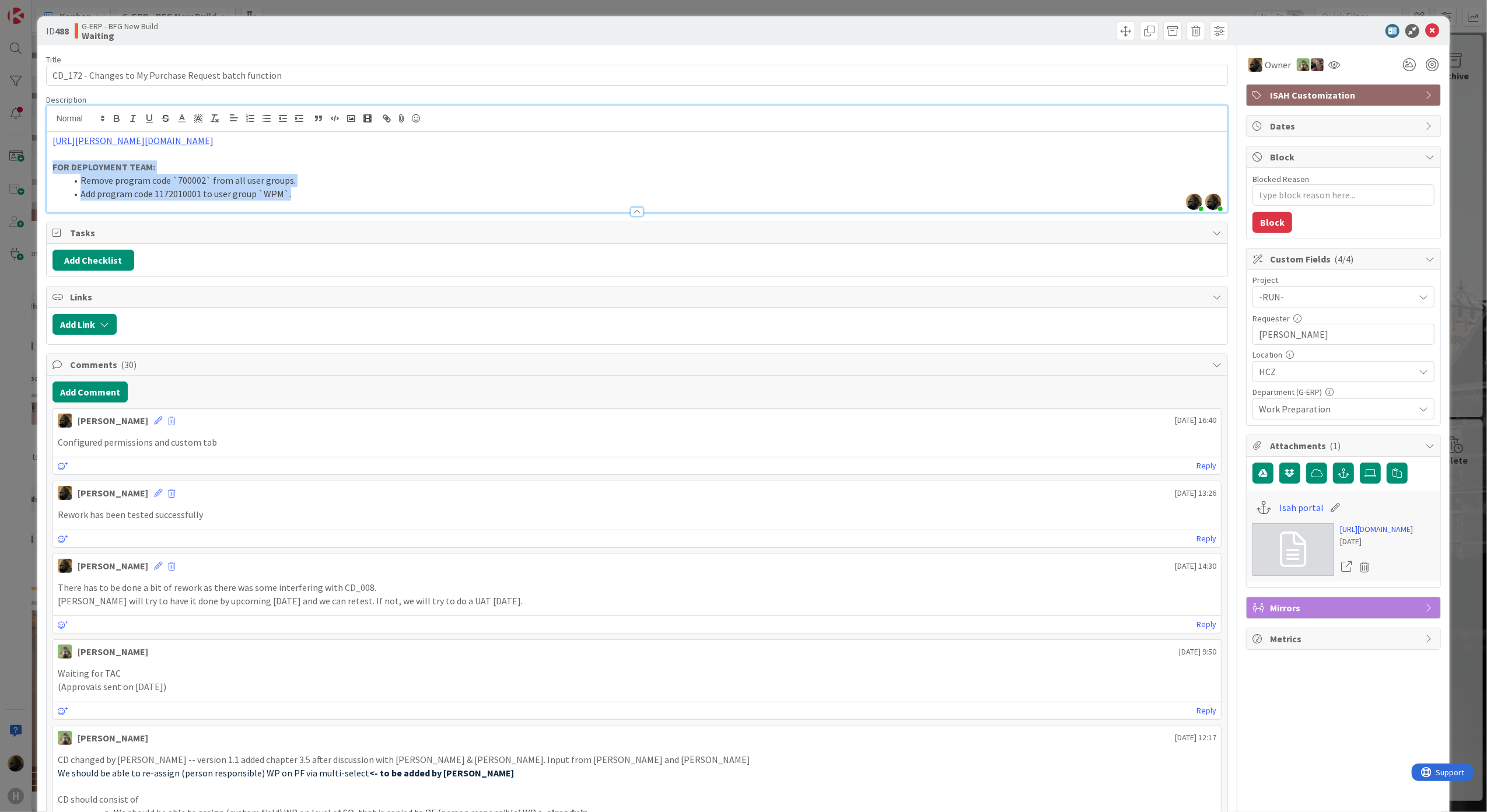
drag, startPoint x: 52, startPoint y: 172, endPoint x: 335, endPoint y: 214, distance: 286.1
click at [327, 202] on div at bounding box center [637, 206] width 1181 height 12
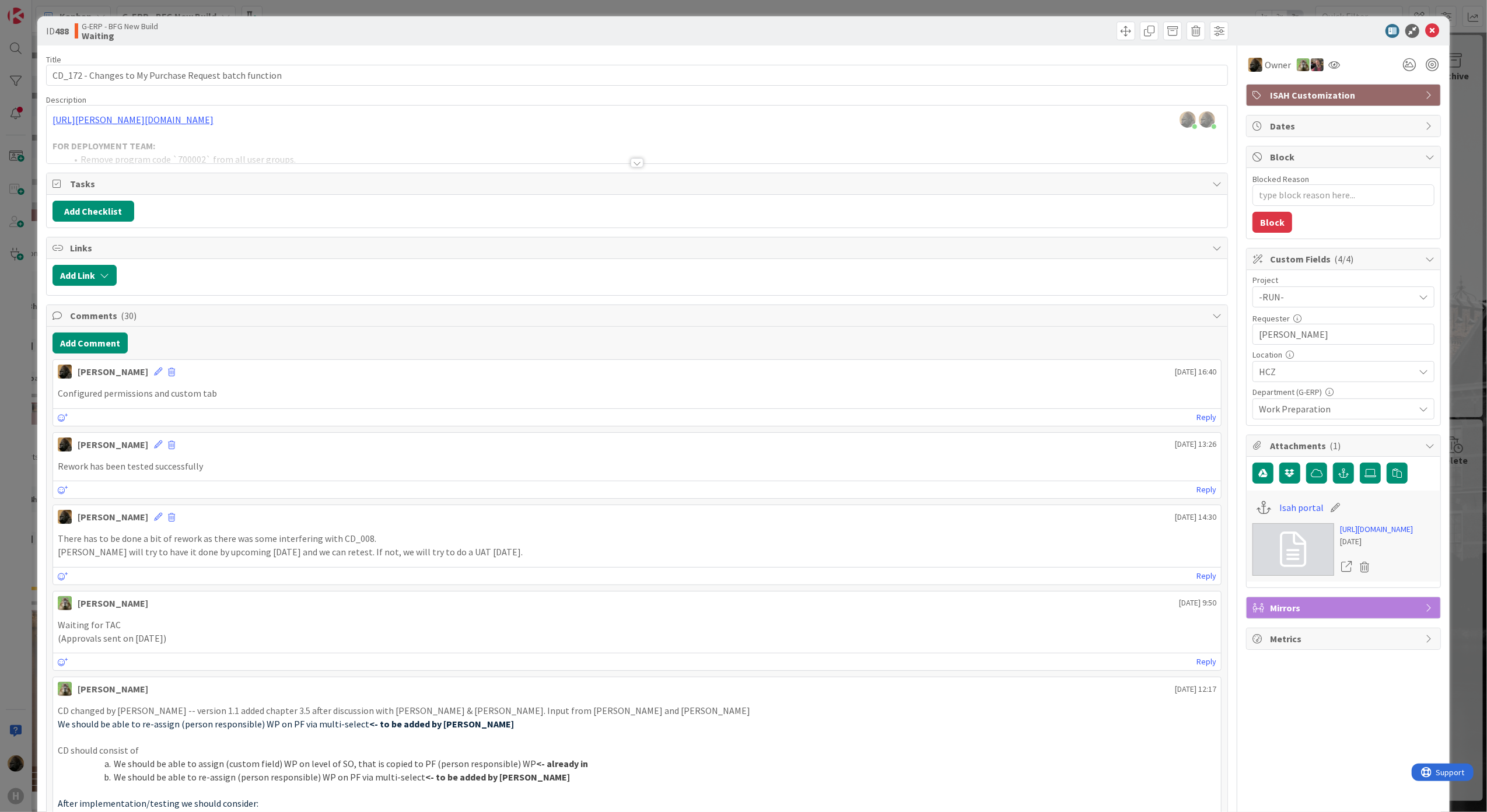
click at [631, 167] on div at bounding box center [637, 163] width 13 height 9
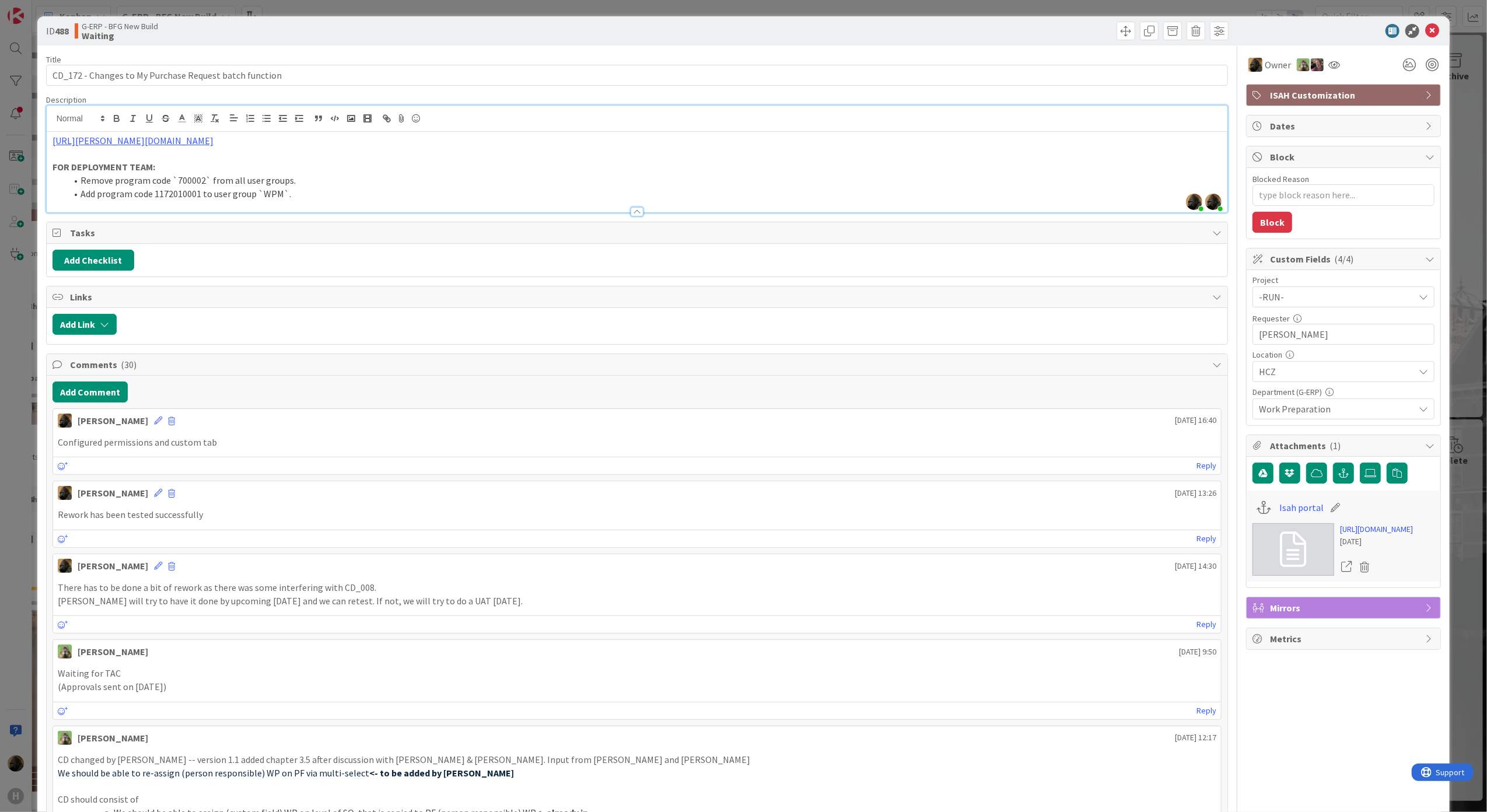
click at [1428, 43] on div "ID 488 G-ERP - BFG New Build Waiting" at bounding box center [744, 31] width 1413 height 29
click at [1425, 34] on icon at bounding box center [1432, 31] width 14 height 14
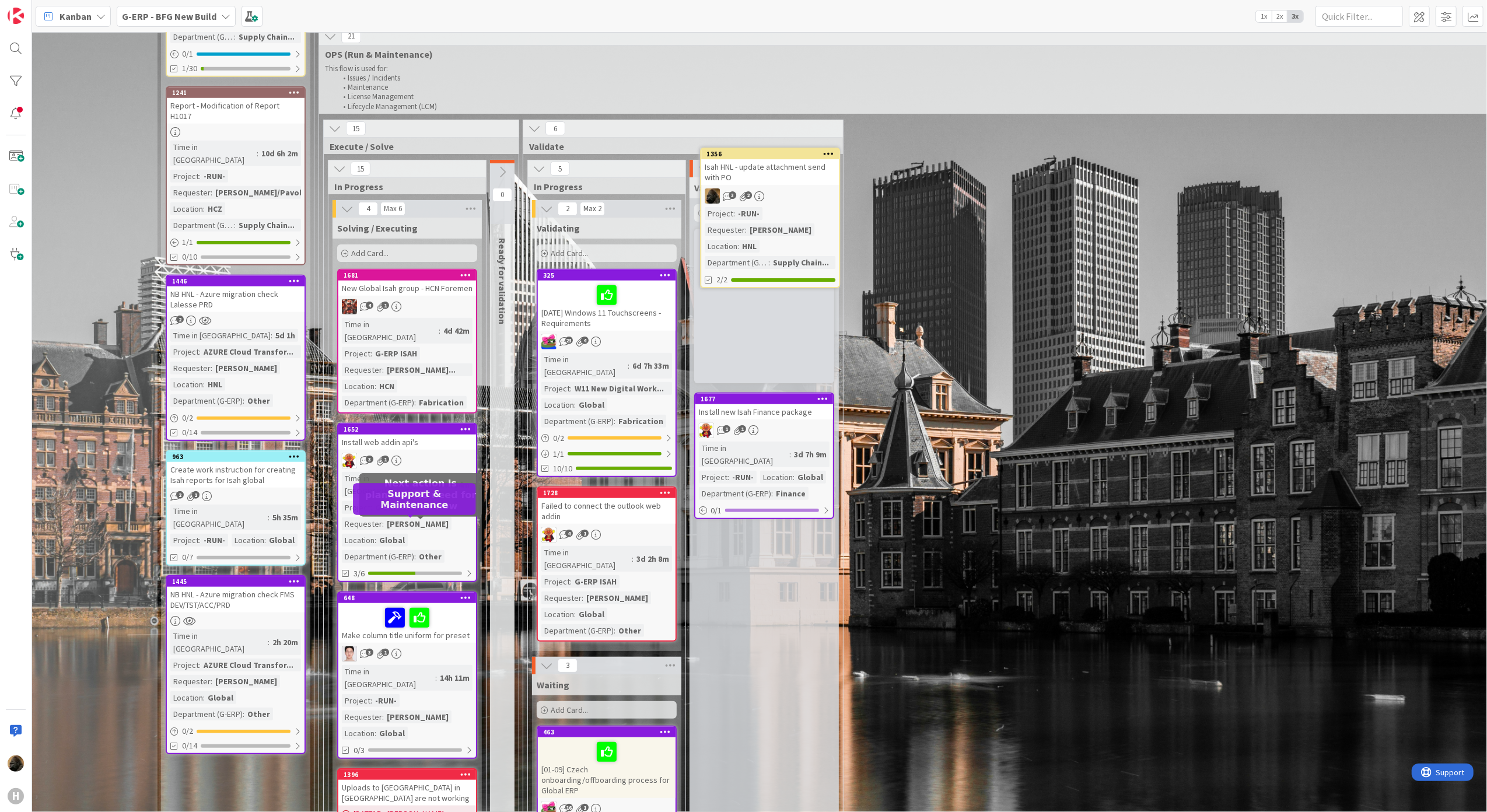
scroll to position [896, 28]
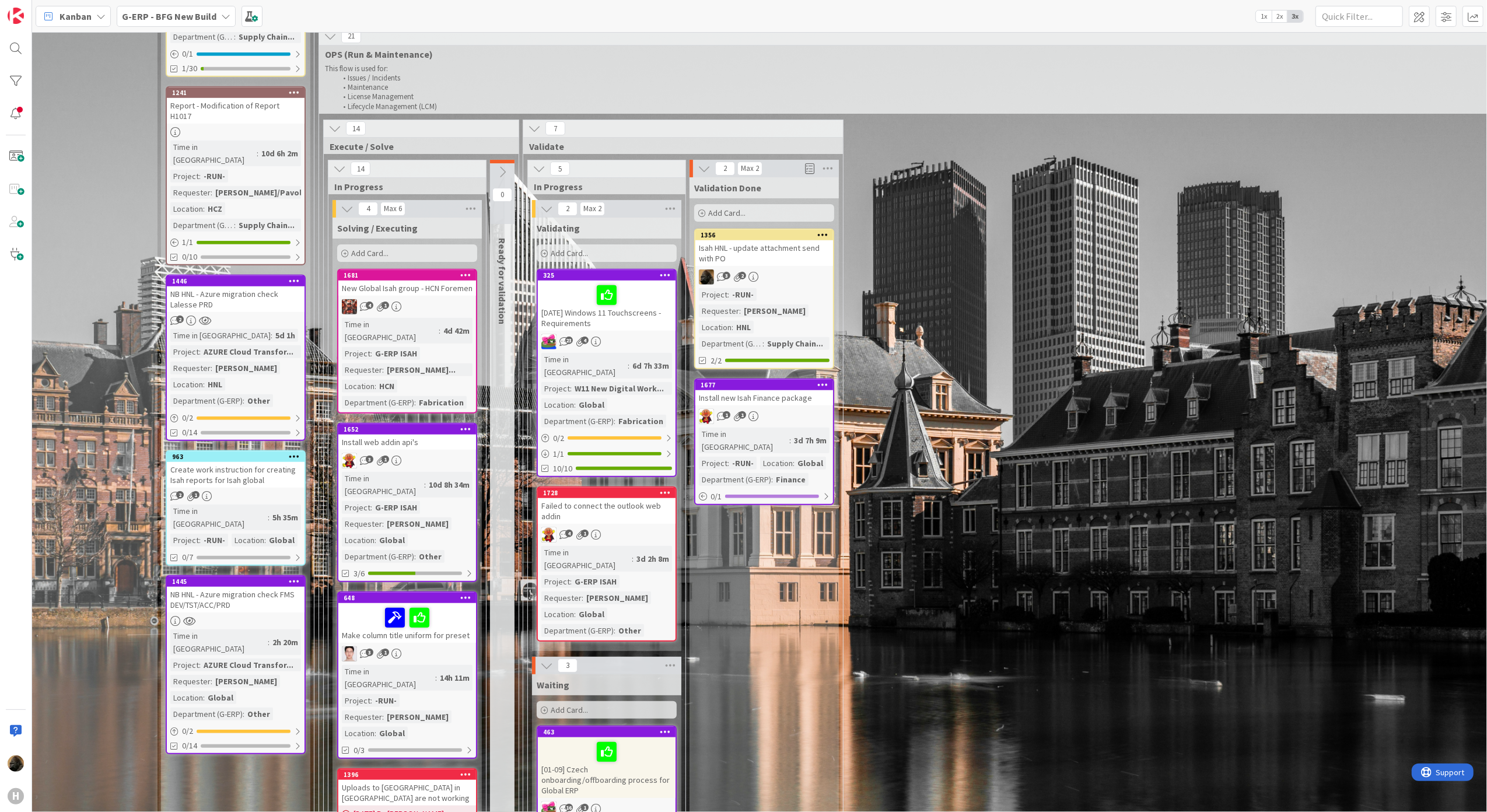
click at [766, 240] on div "Isah HNL - update attachment send with PO" at bounding box center [764, 253] width 138 height 26
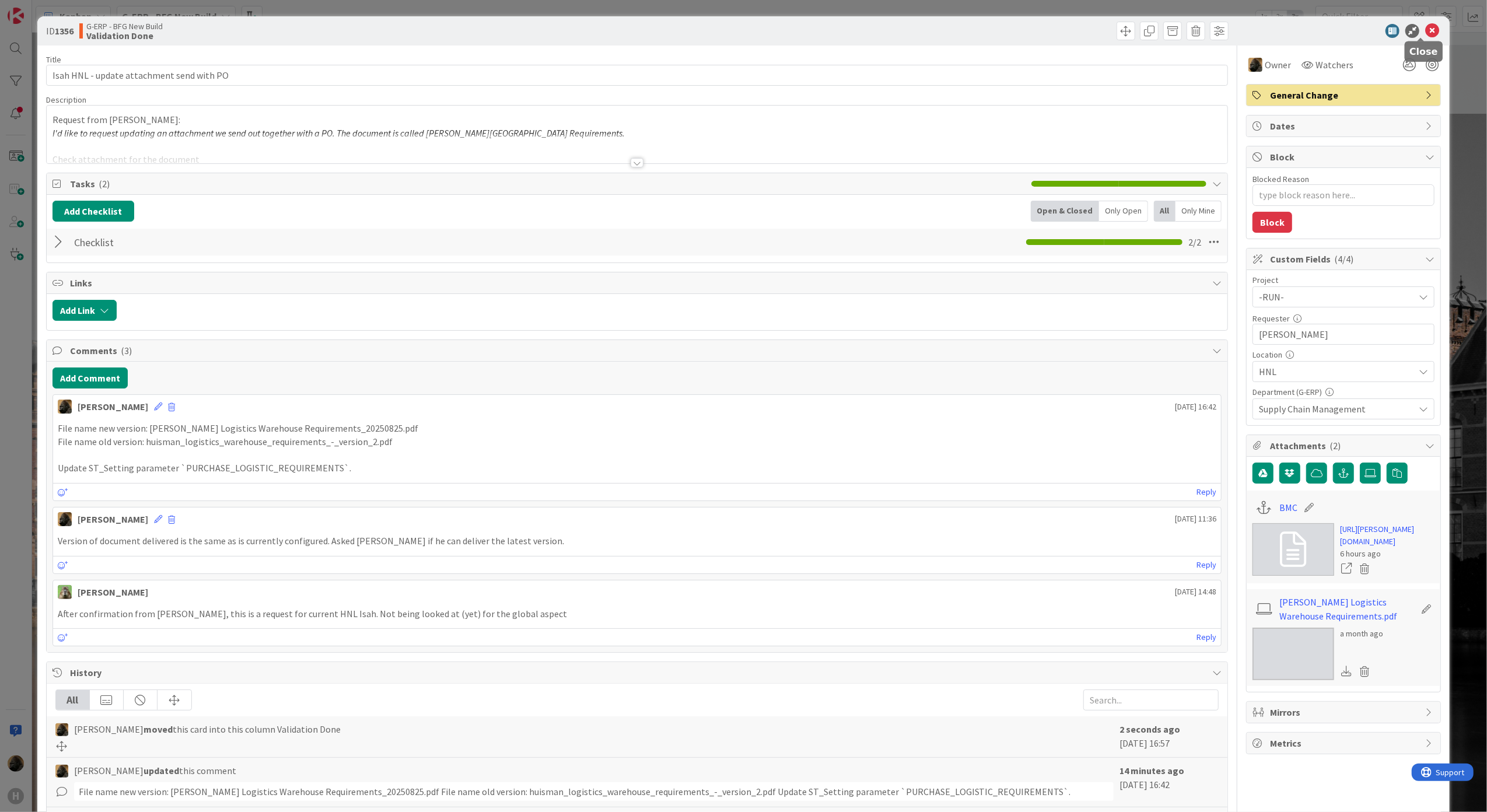
click at [1425, 36] on icon at bounding box center [1432, 31] width 14 height 14
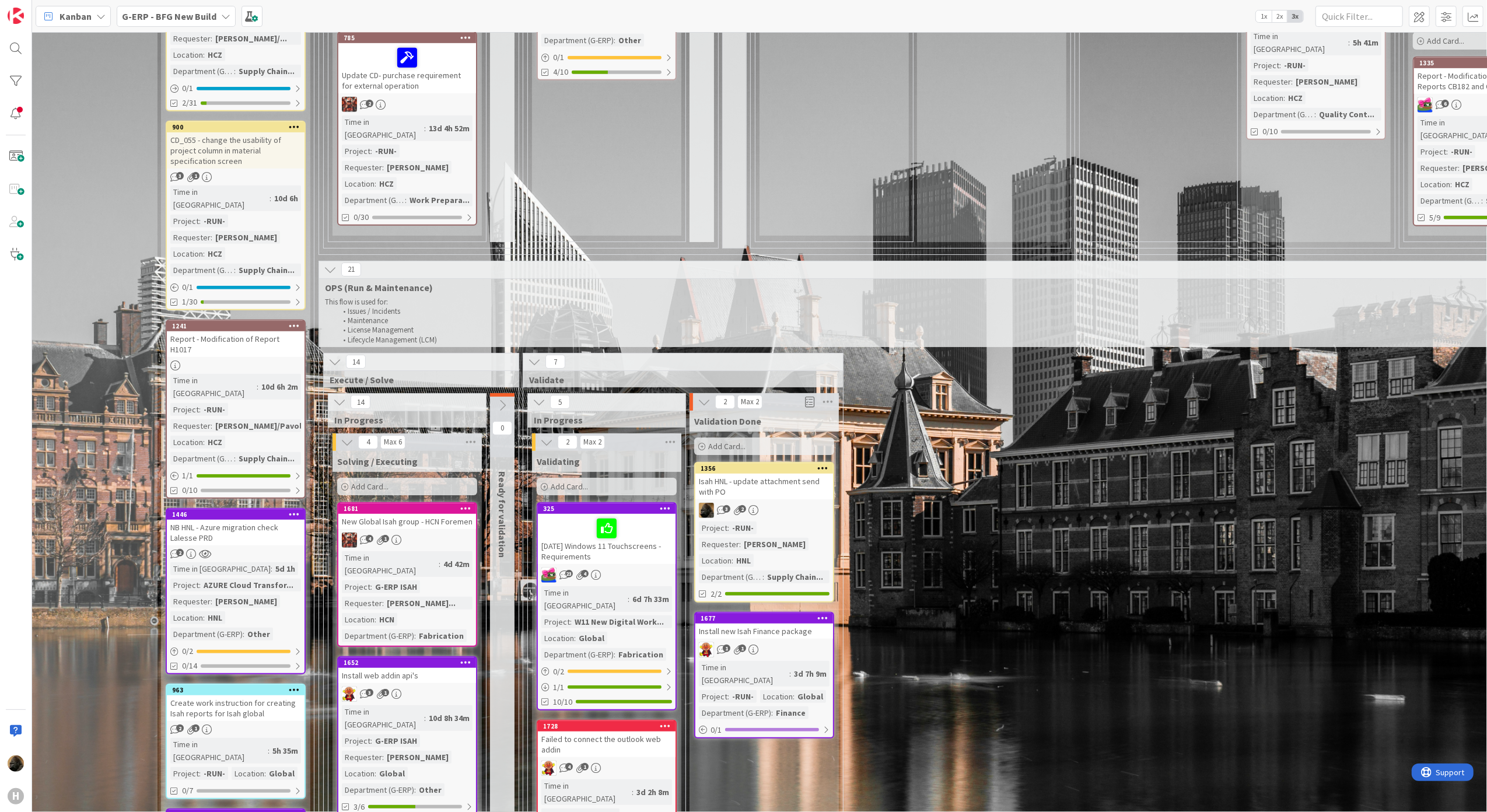
scroll to position [740, 28]
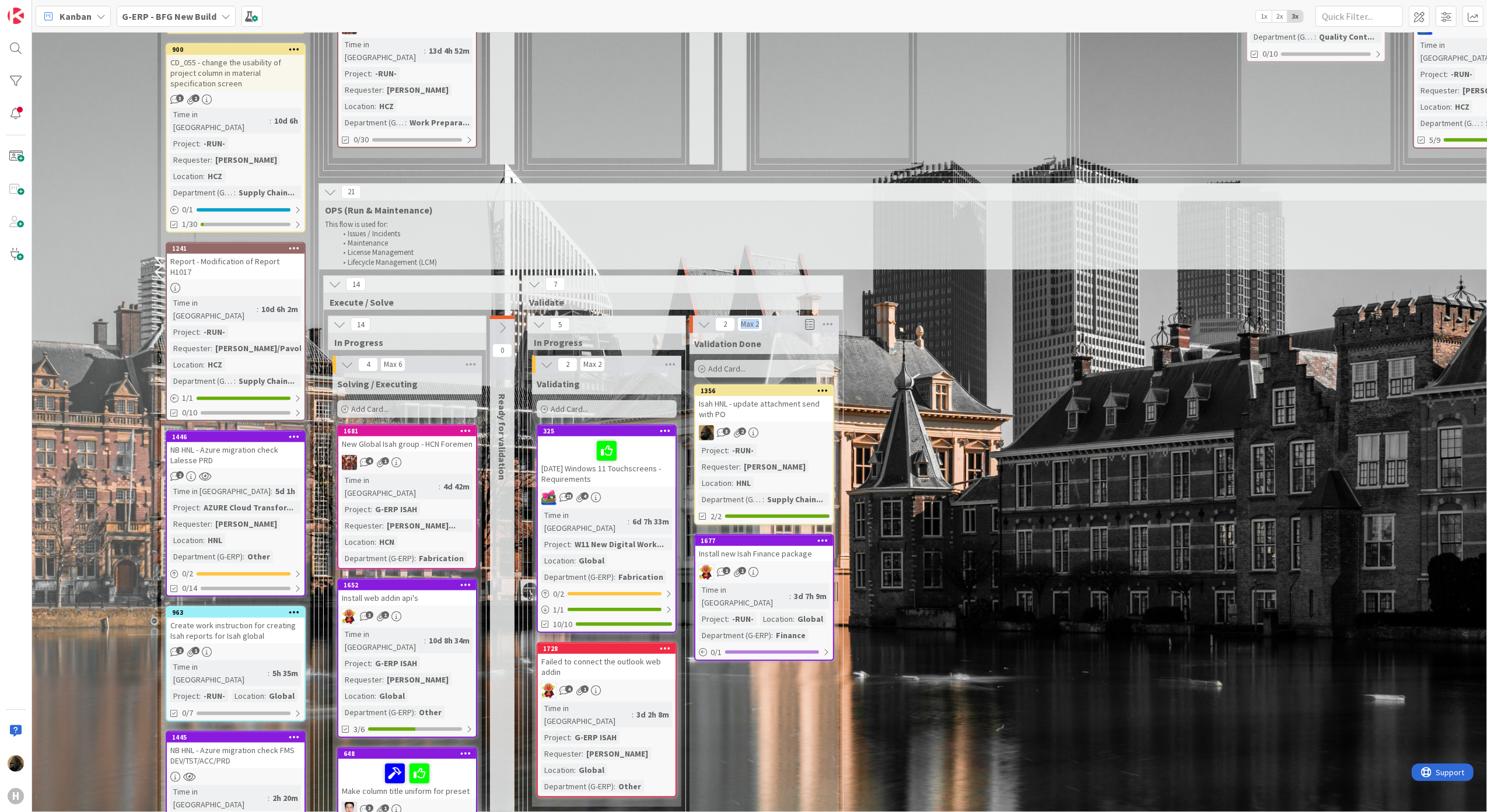
drag, startPoint x: 782, startPoint y: 302, endPoint x: 733, endPoint y: 299, distance: 49.1
click at [733, 316] on div "2 Max 2" at bounding box center [764, 324] width 149 height 18
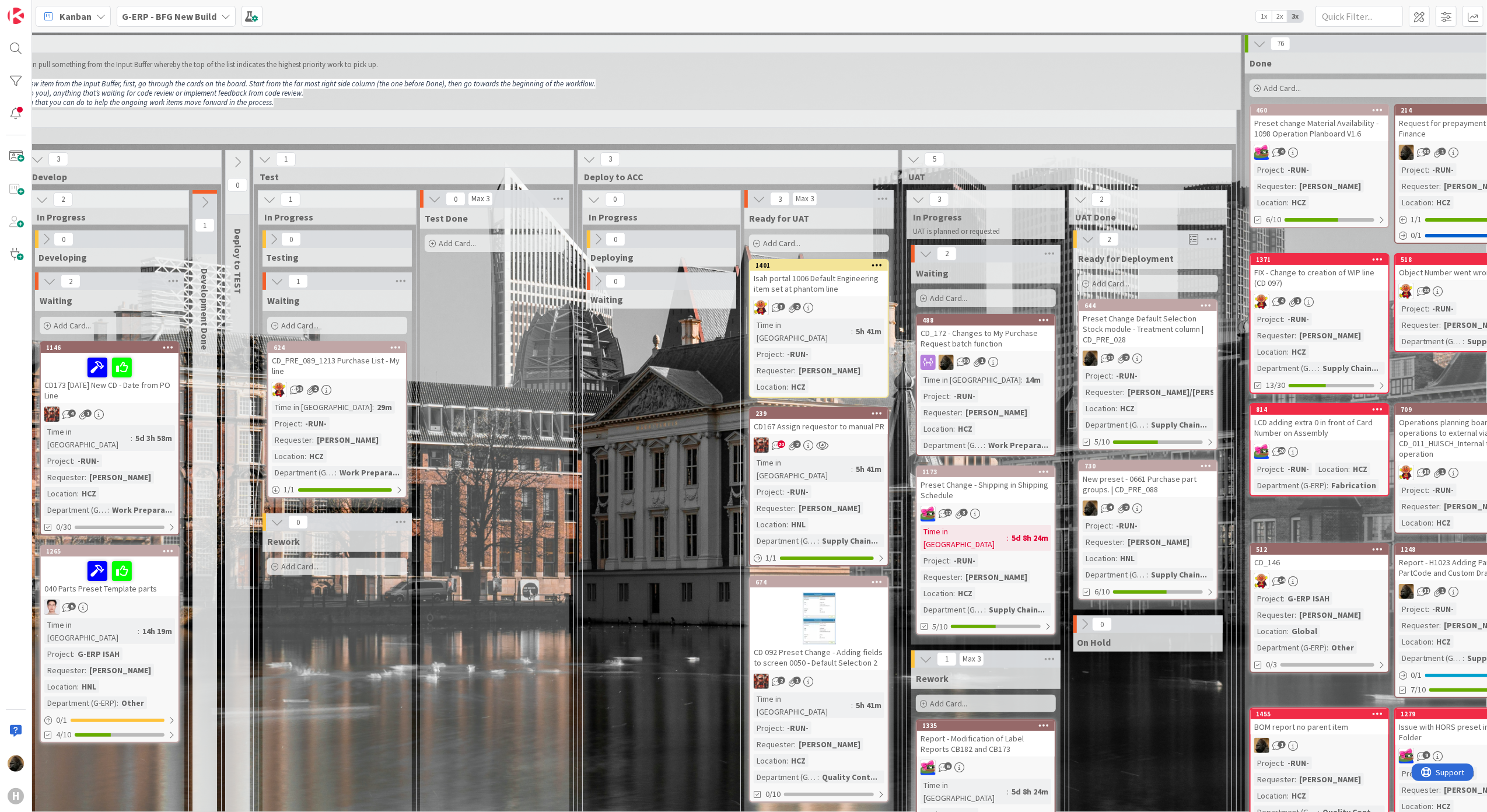
scroll to position [0, 546]
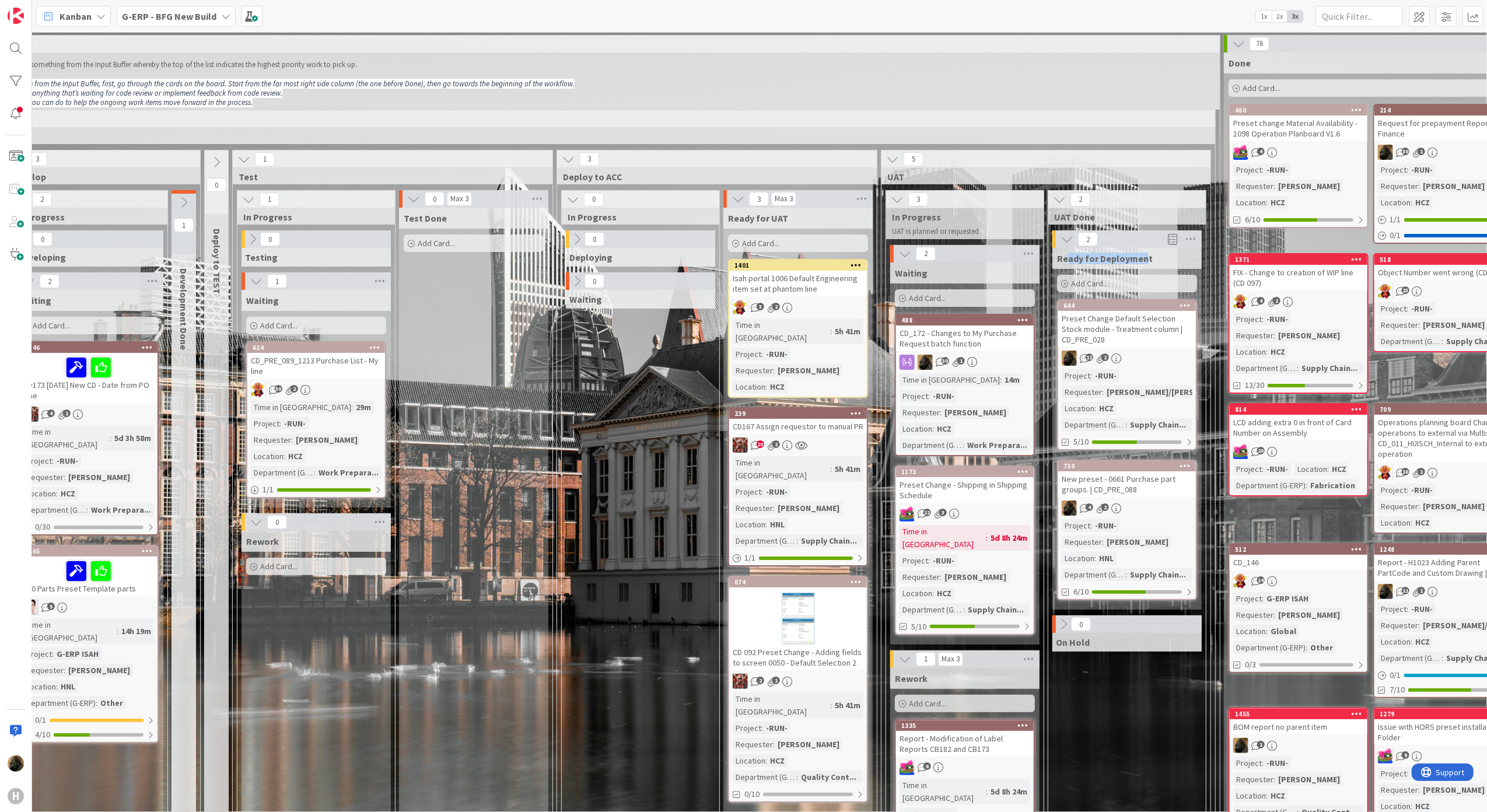
drag, startPoint x: 1150, startPoint y: 256, endPoint x: 1072, endPoint y: 264, distance: 78.4
click at [1072, 264] on span "Ready for Deployment" at bounding box center [1105, 258] width 95 height 12
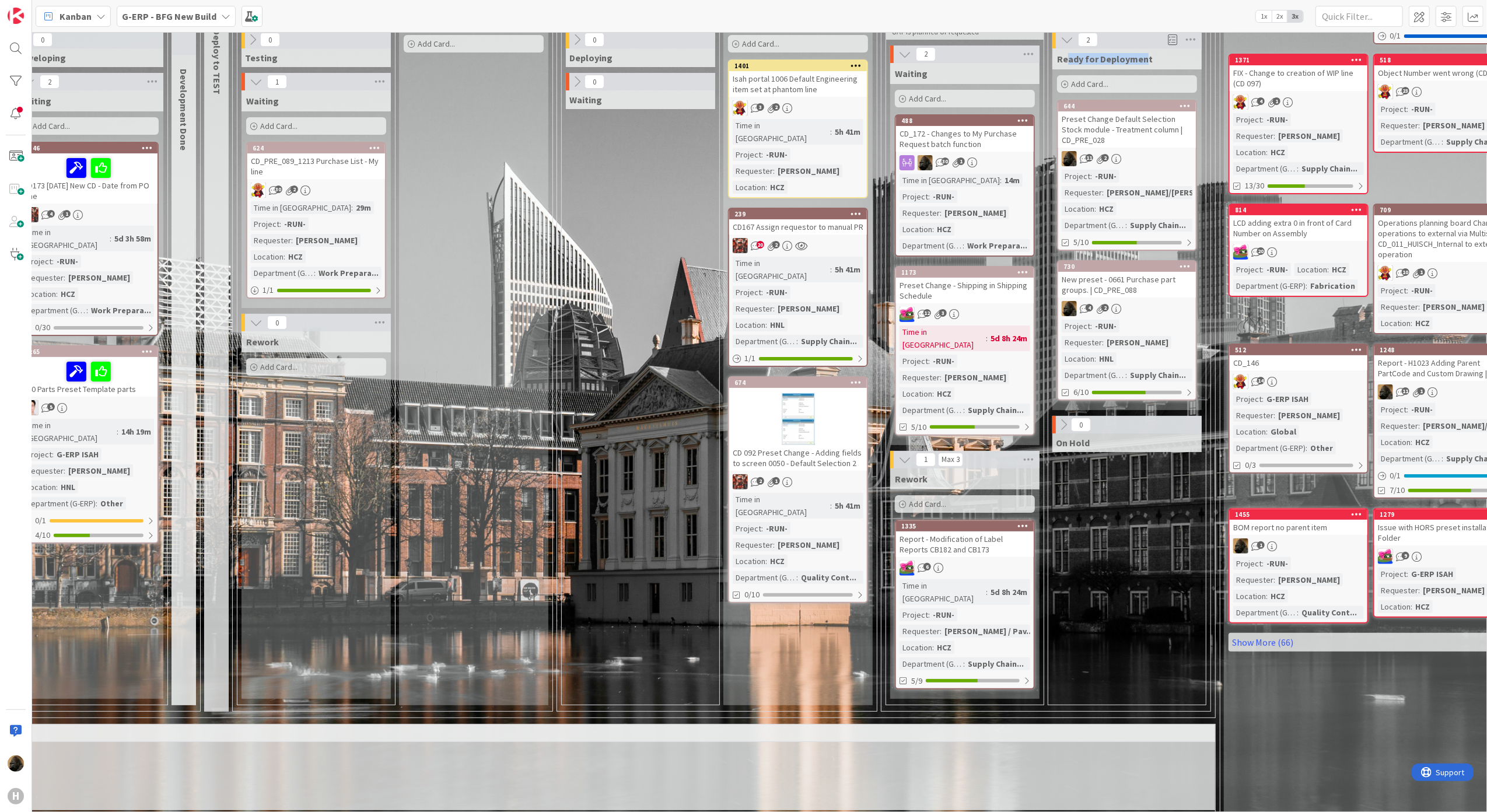
scroll to position [233, 546]
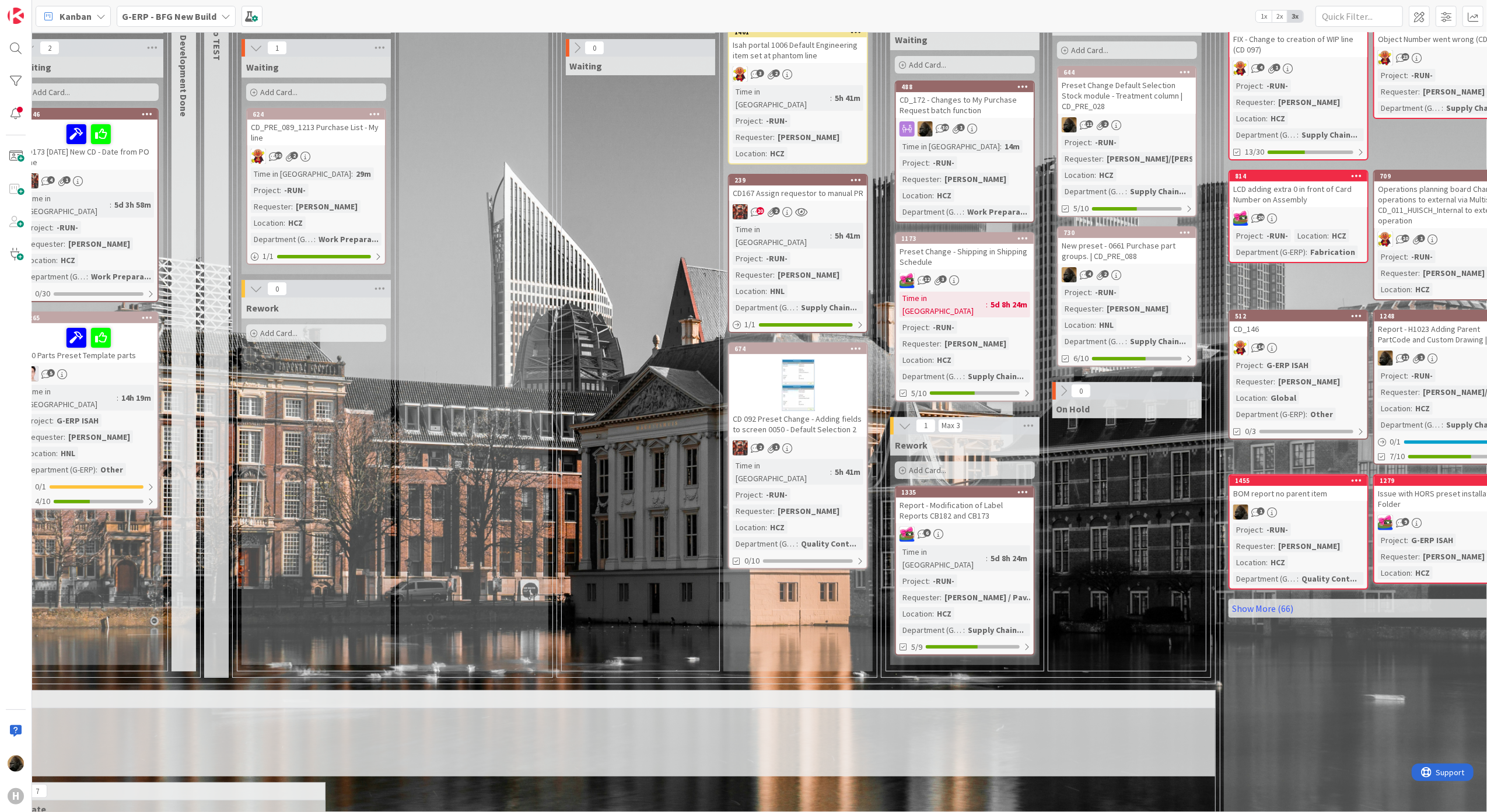
click at [622, 640] on div "0 Deploying 0 Waiting" at bounding box center [640, 334] width 153 height 673
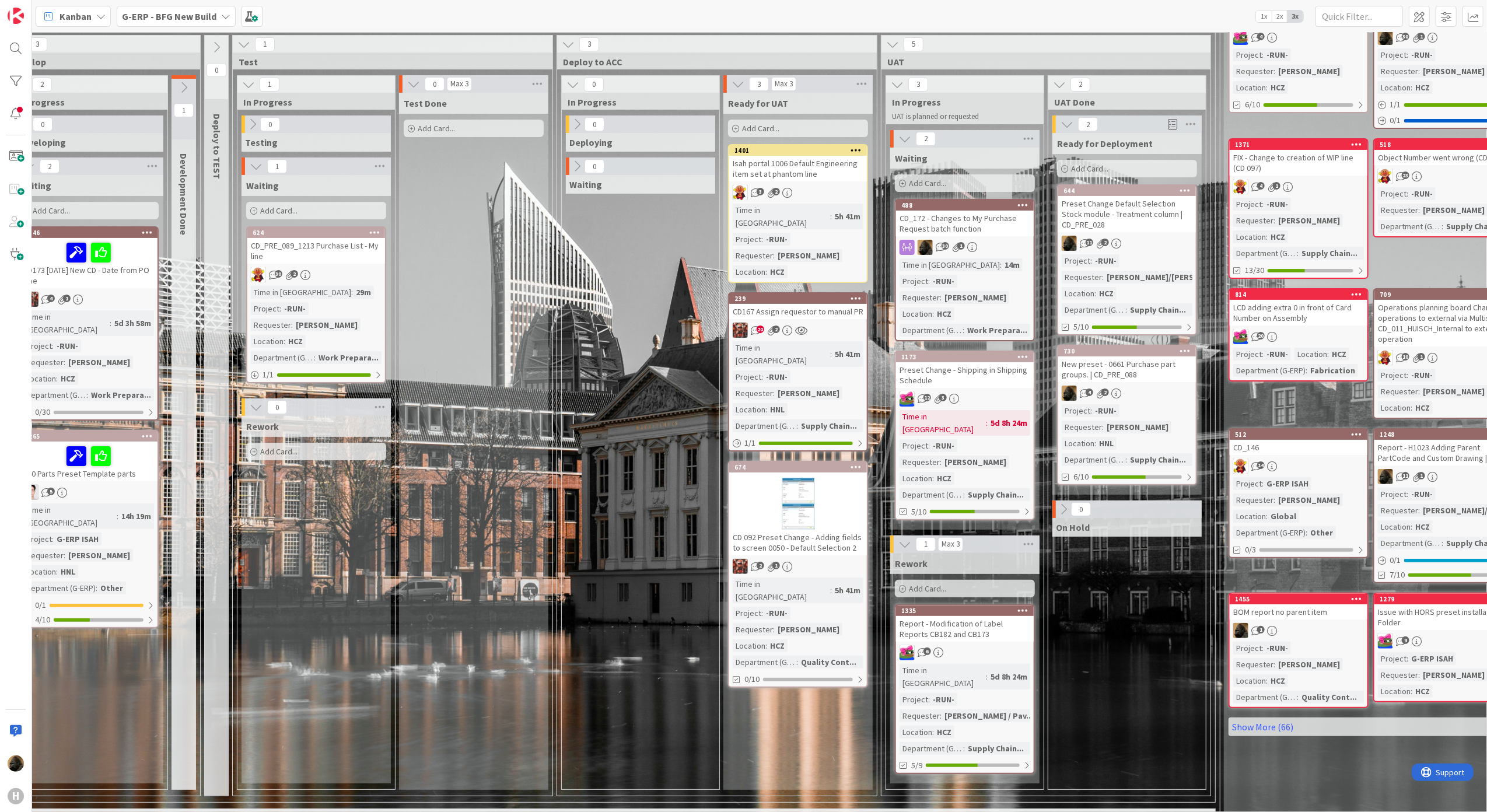
scroll to position [77, 546]
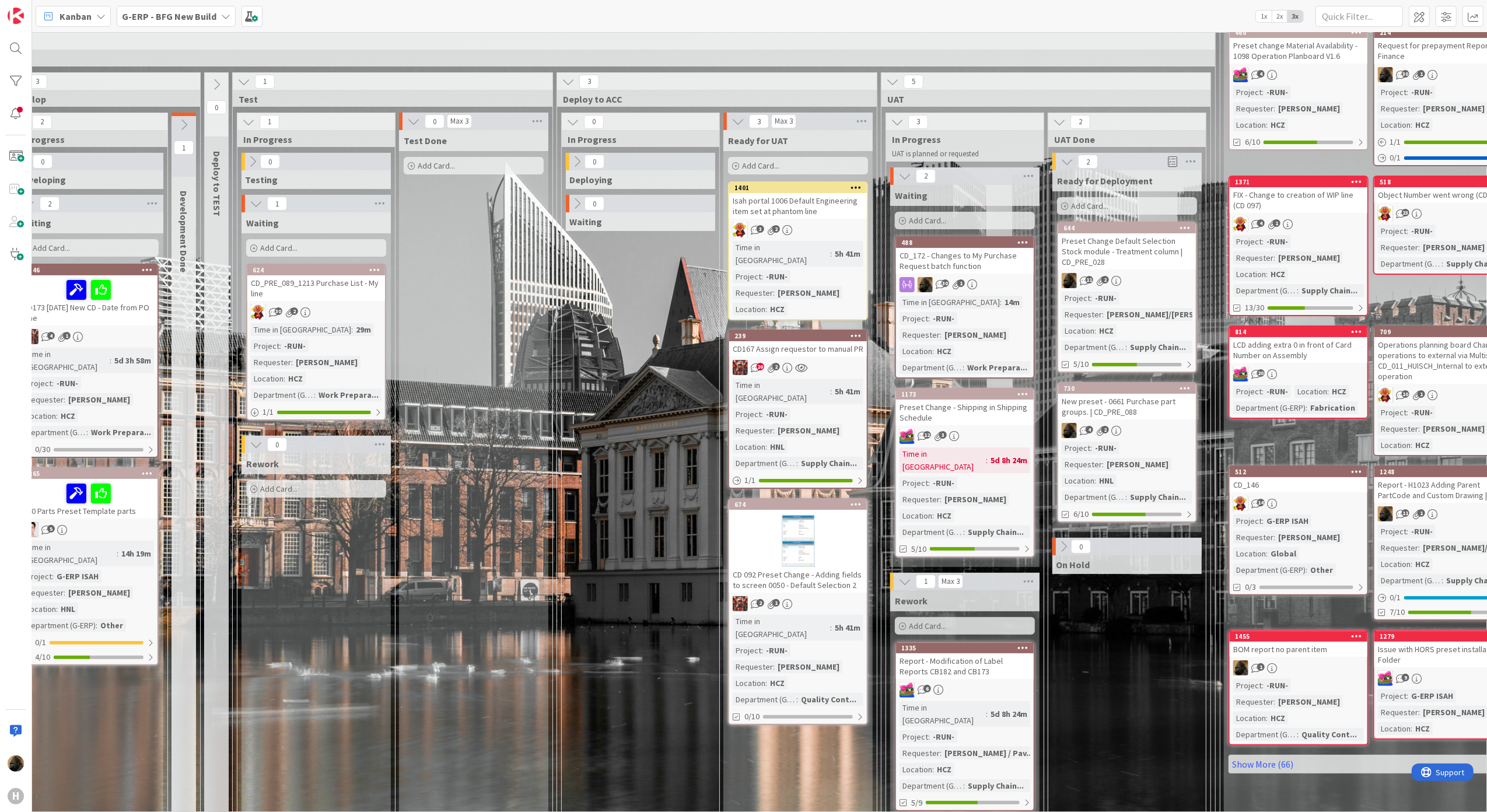
click at [614, 389] on div "0 Deploying 0 Waiting" at bounding box center [640, 489] width 153 height 673
click at [600, 514] on div "0 Deploying 0 Waiting" at bounding box center [640, 489] width 153 height 673
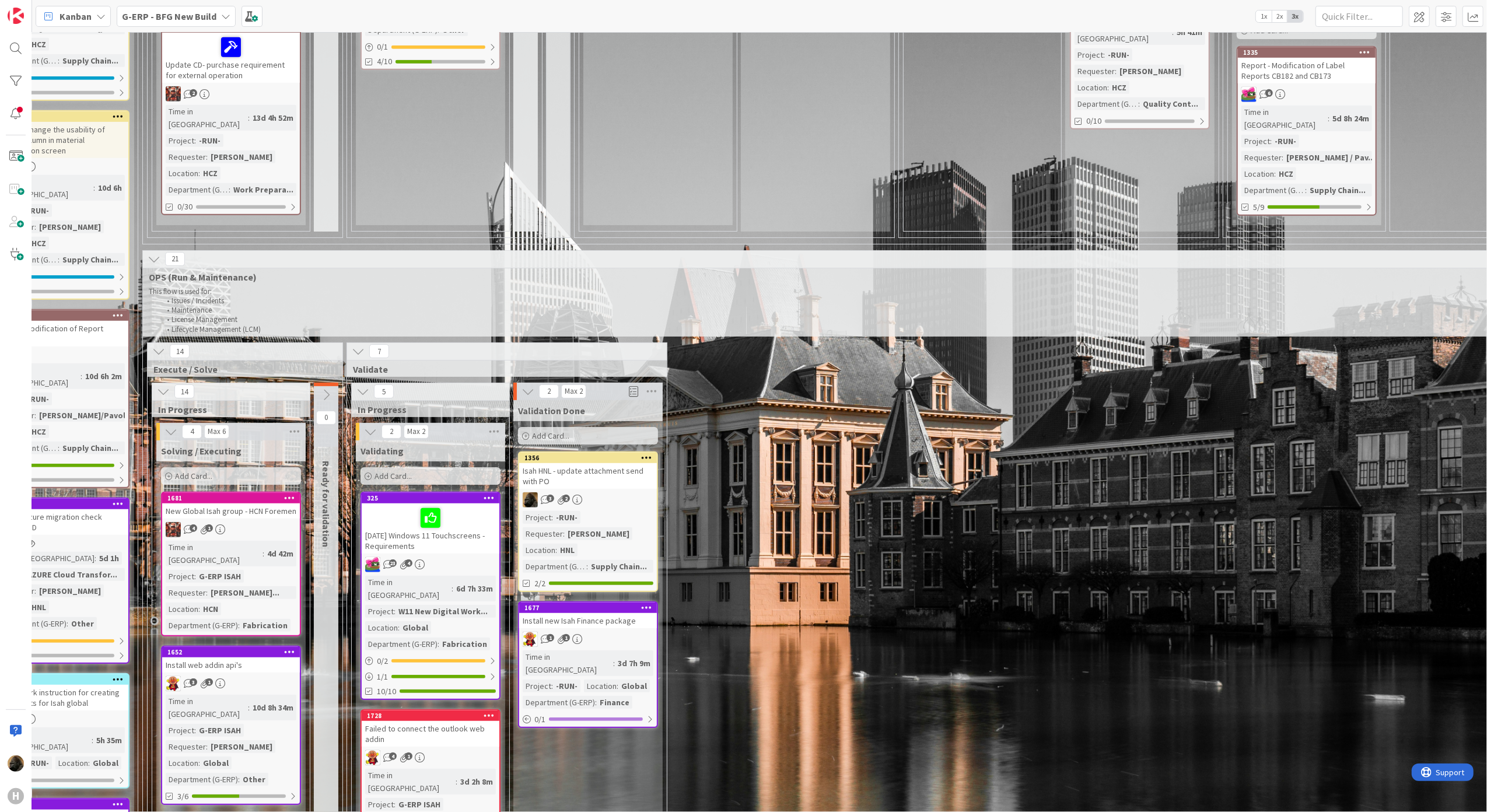
scroll to position [700, 204]
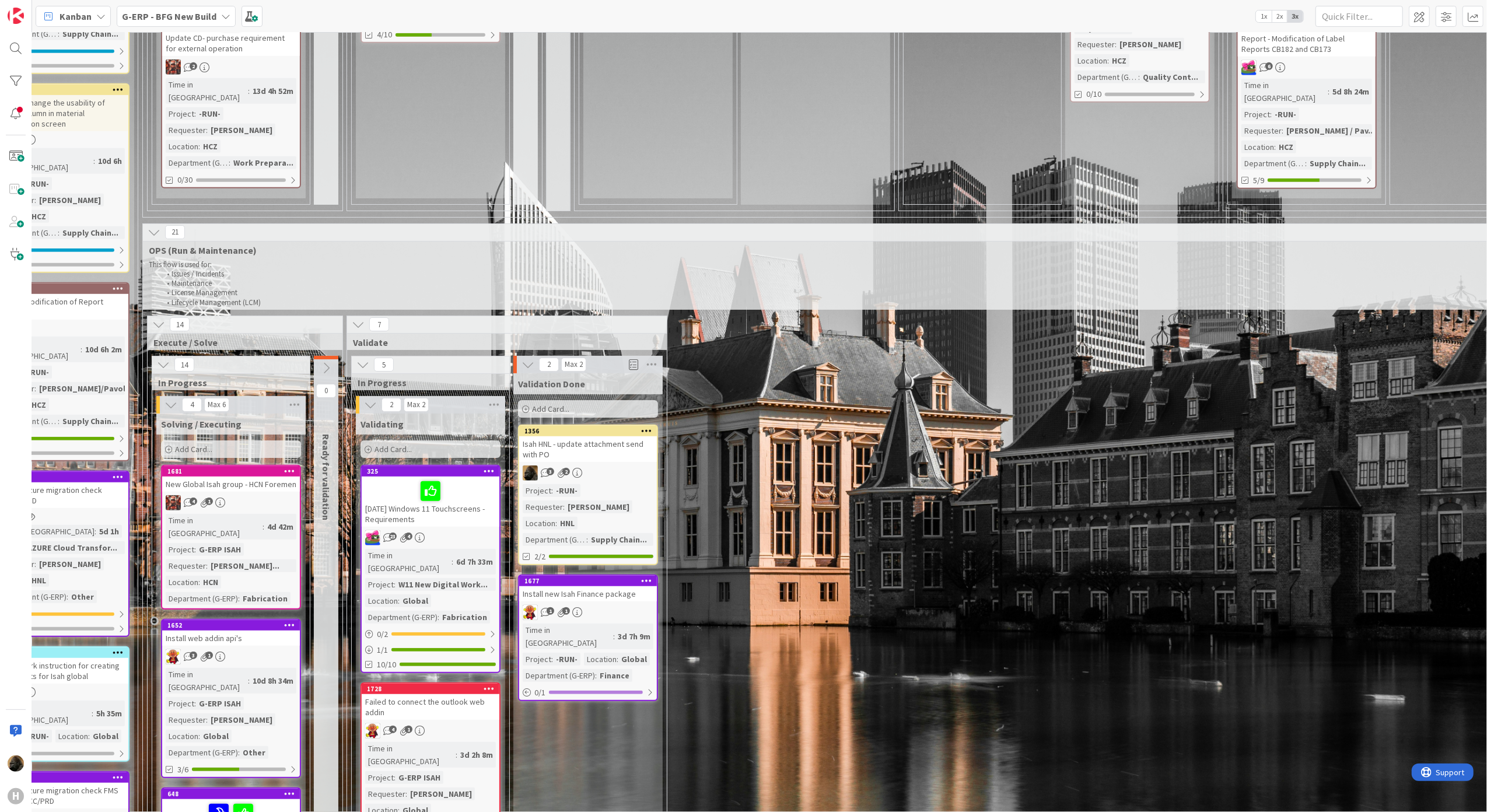
click at [596, 437] on link "1356 Isah HNL - update attachment send with PO 3 2 Project : -RUN- Requester : …" at bounding box center [588, 495] width 140 height 141
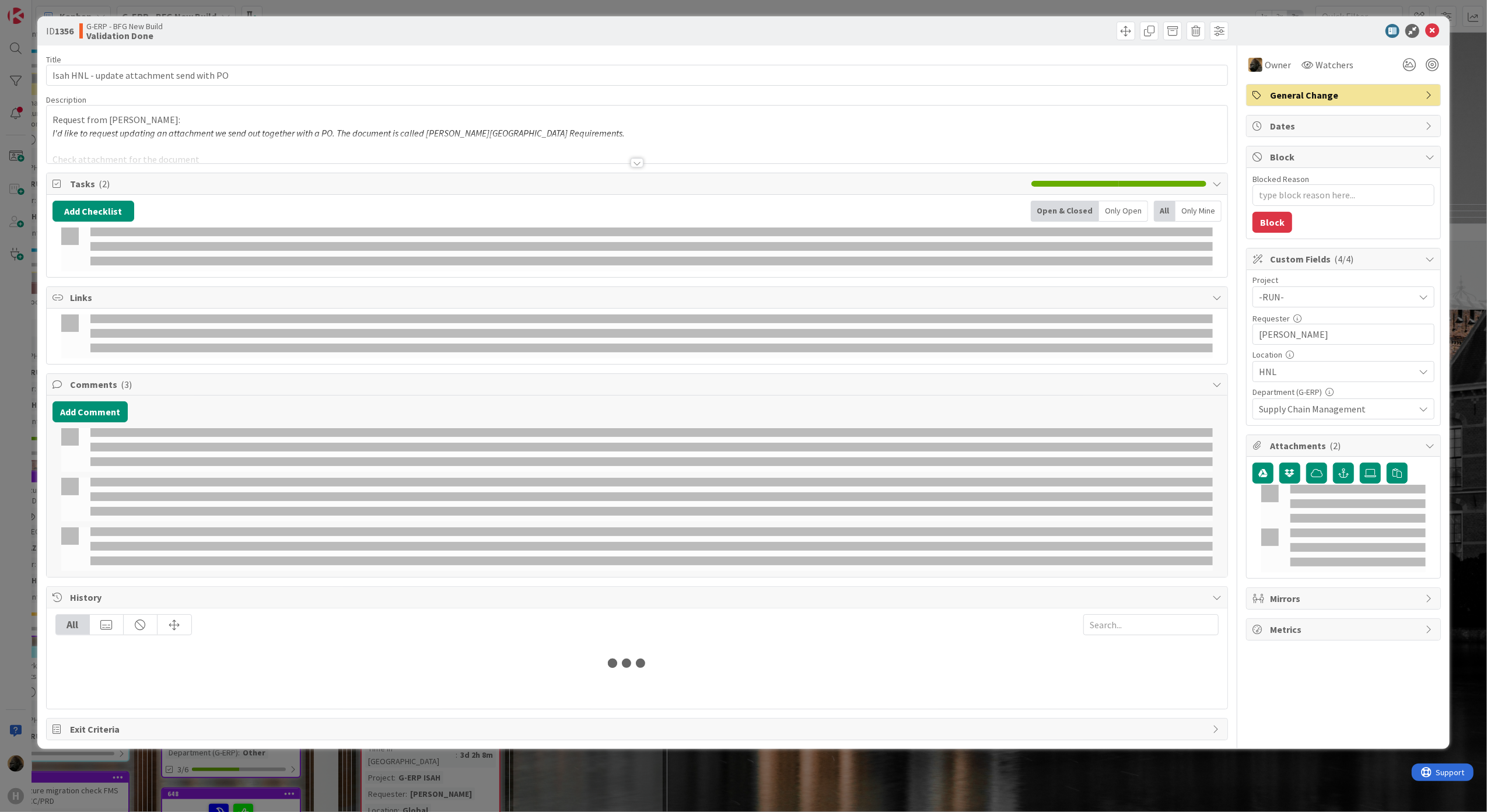
type textarea "x"
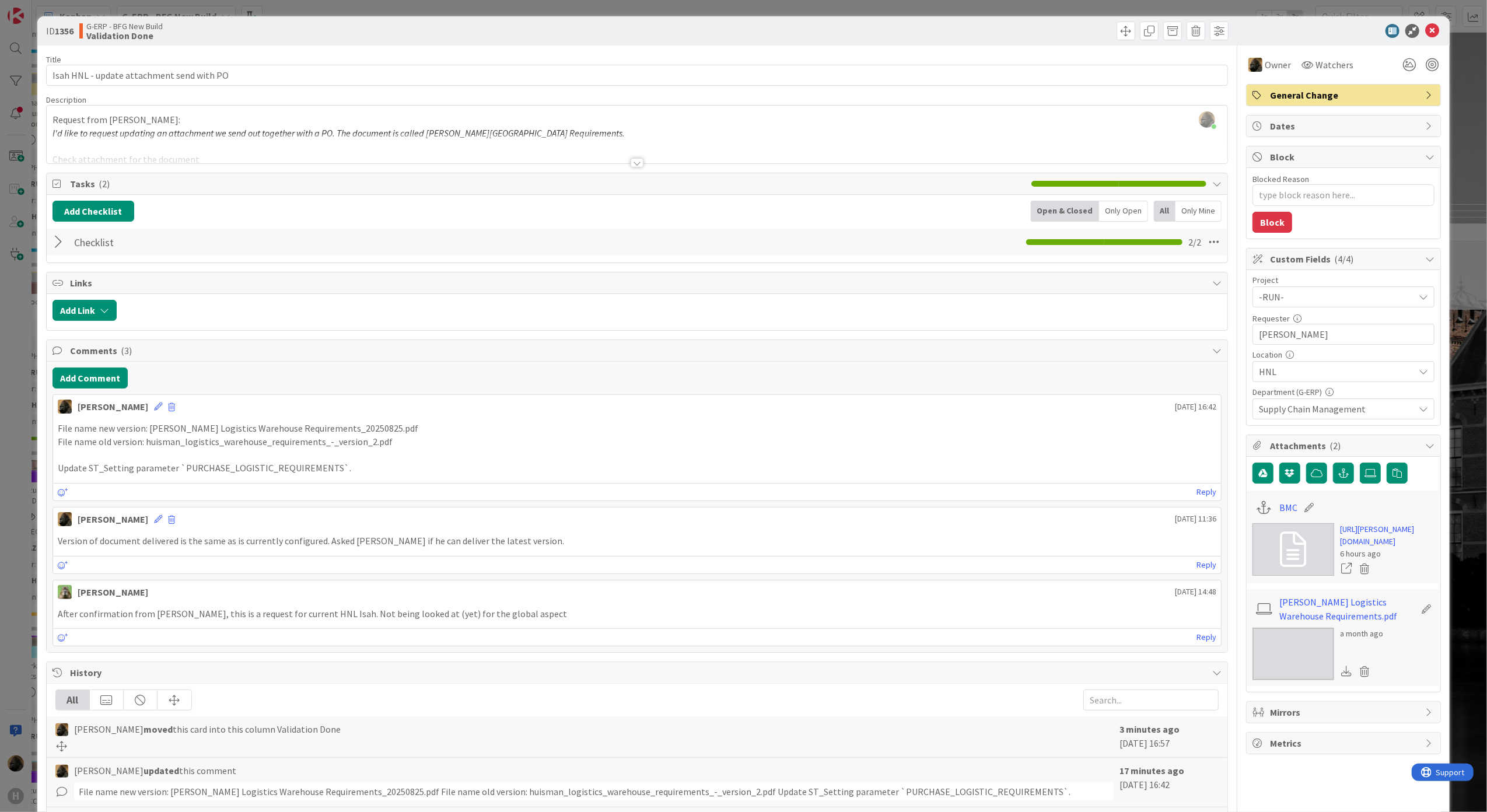
click at [610, 162] on div at bounding box center [637, 148] width 1181 height 30
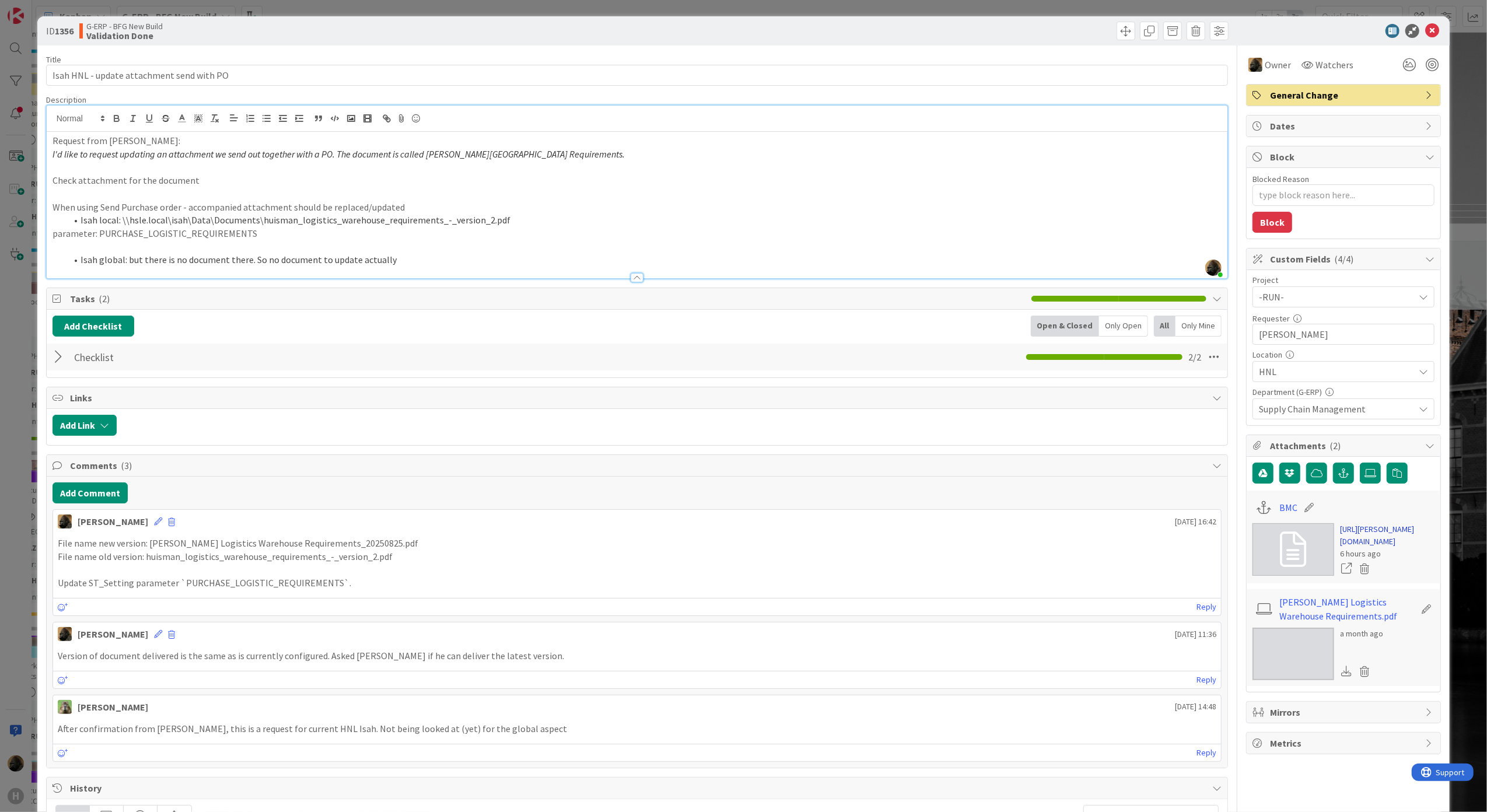
click at [1356, 547] on link "https://huisman-smartit.onbmc.com/smartit/app/#/incident/AGGGSPRFBRQVHASVHXCGSV…" at bounding box center [1387, 536] width 94 height 25
click at [1425, 31] on icon at bounding box center [1432, 31] width 14 height 14
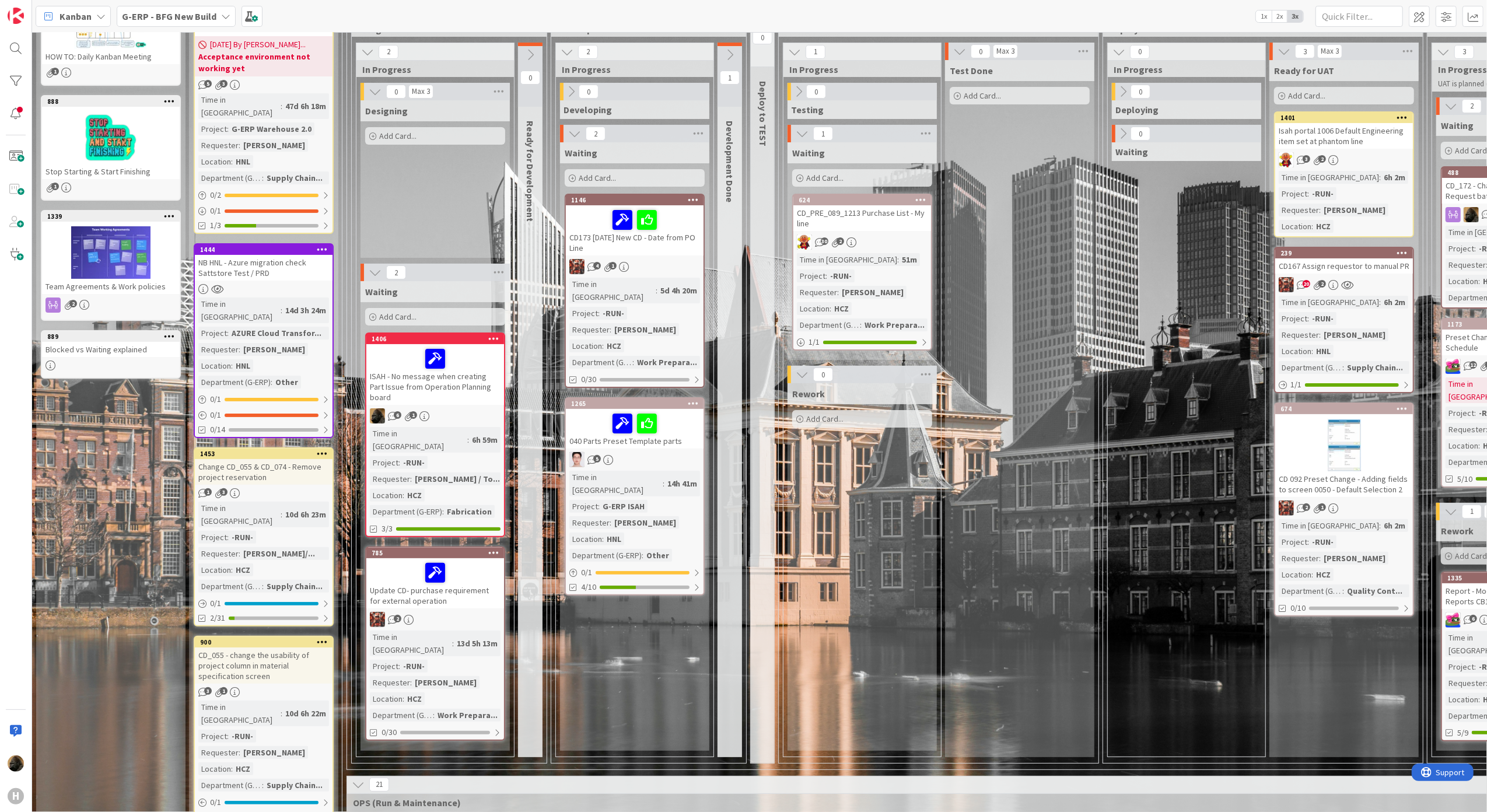
scroll to position [155, 0]
